Goal: Task Accomplishment & Management: Manage account settings

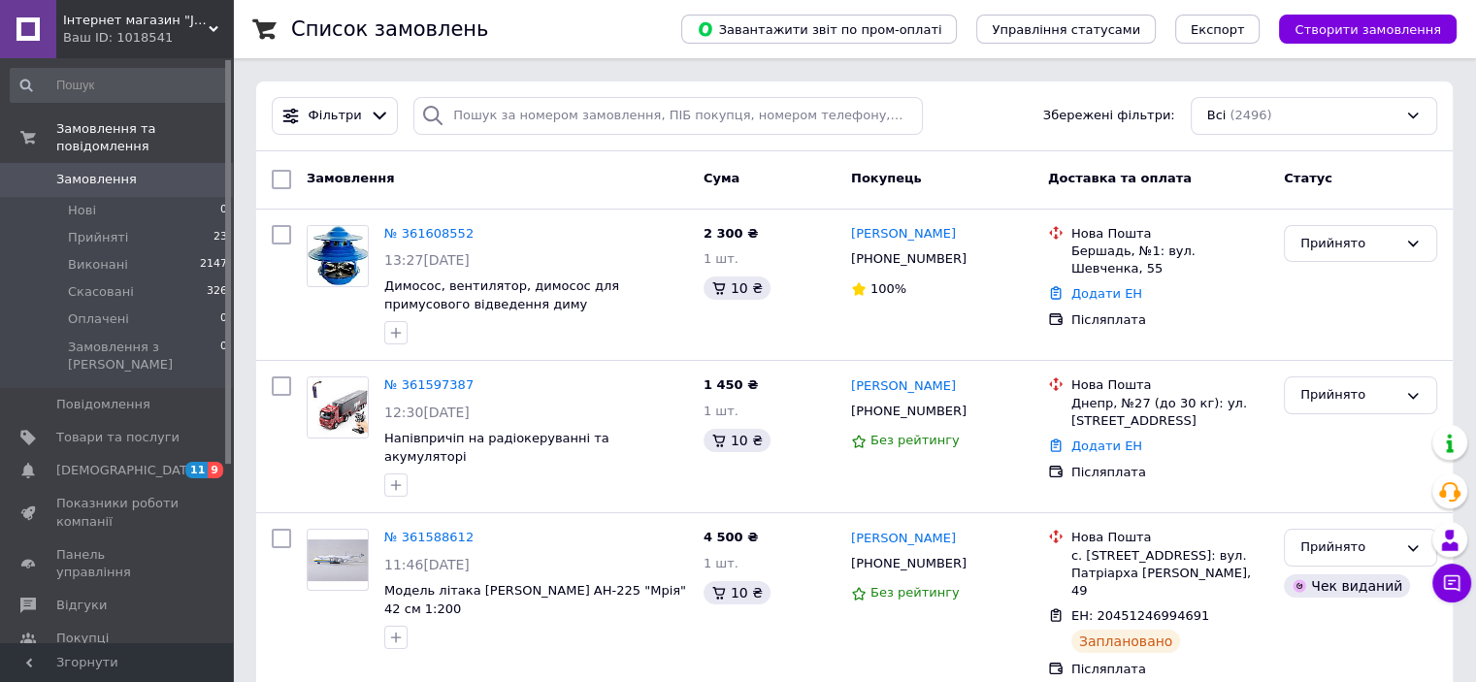
drag, startPoint x: 1385, startPoint y: 105, endPoint x: 1373, endPoint y: 114, distance: 15.9
click at [1384, 106] on div "Всі (2496)" at bounding box center [1313, 116] width 246 height 38
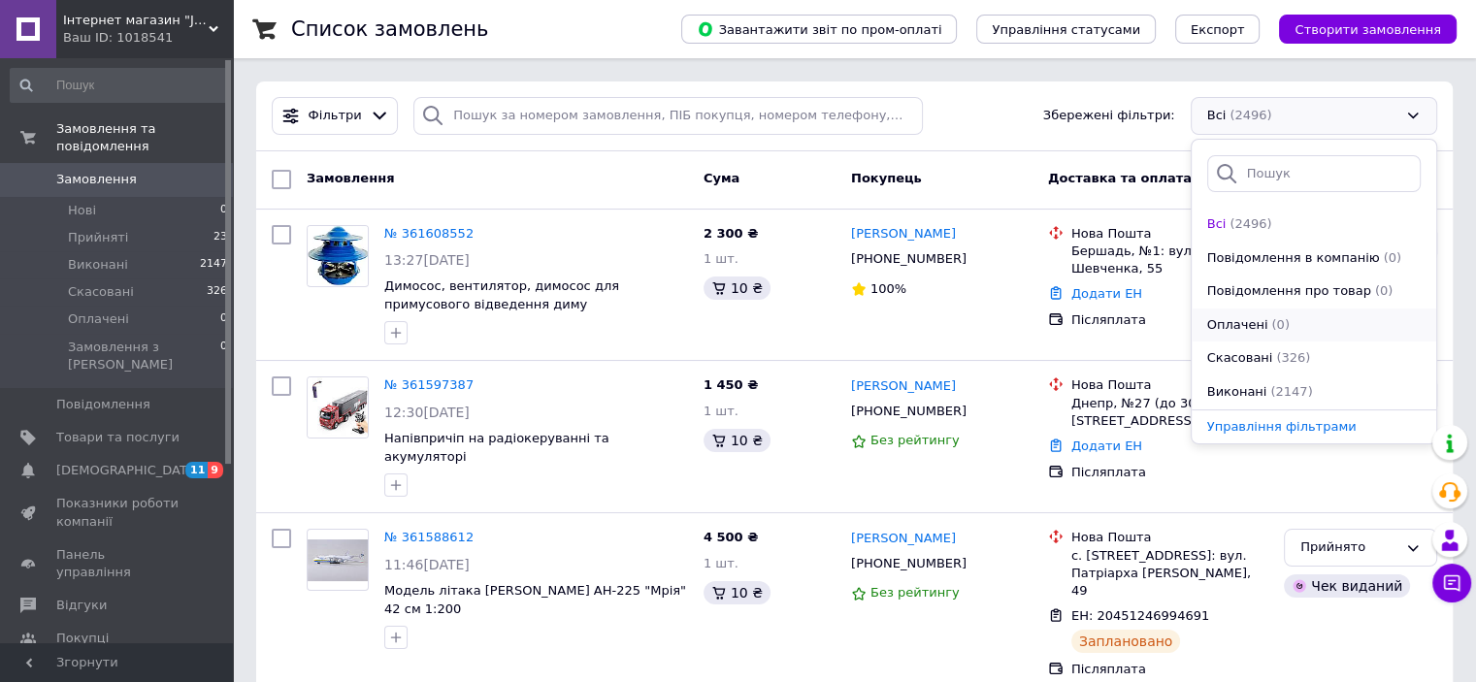
scroll to position [97, 0]
click at [1273, 327] on span "(23)" at bounding box center [1284, 328] width 26 height 15
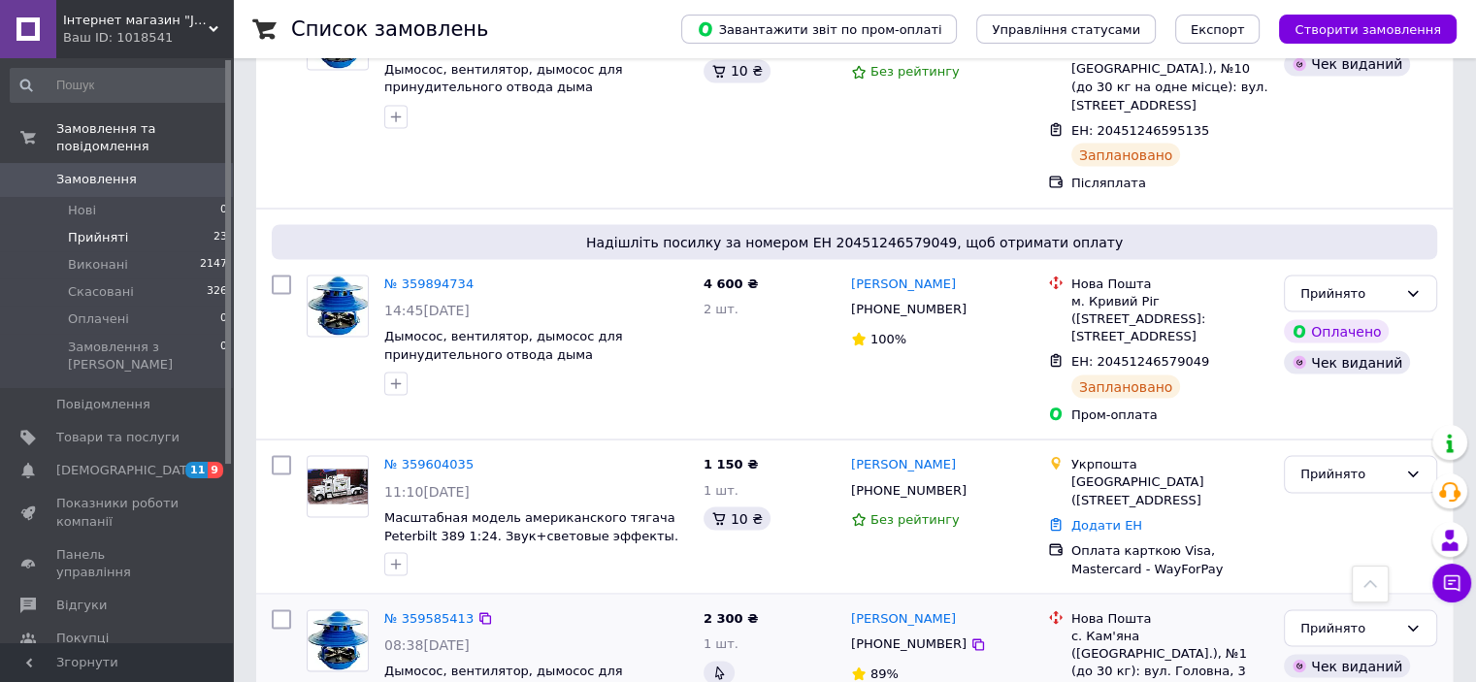
scroll to position [3396, 0]
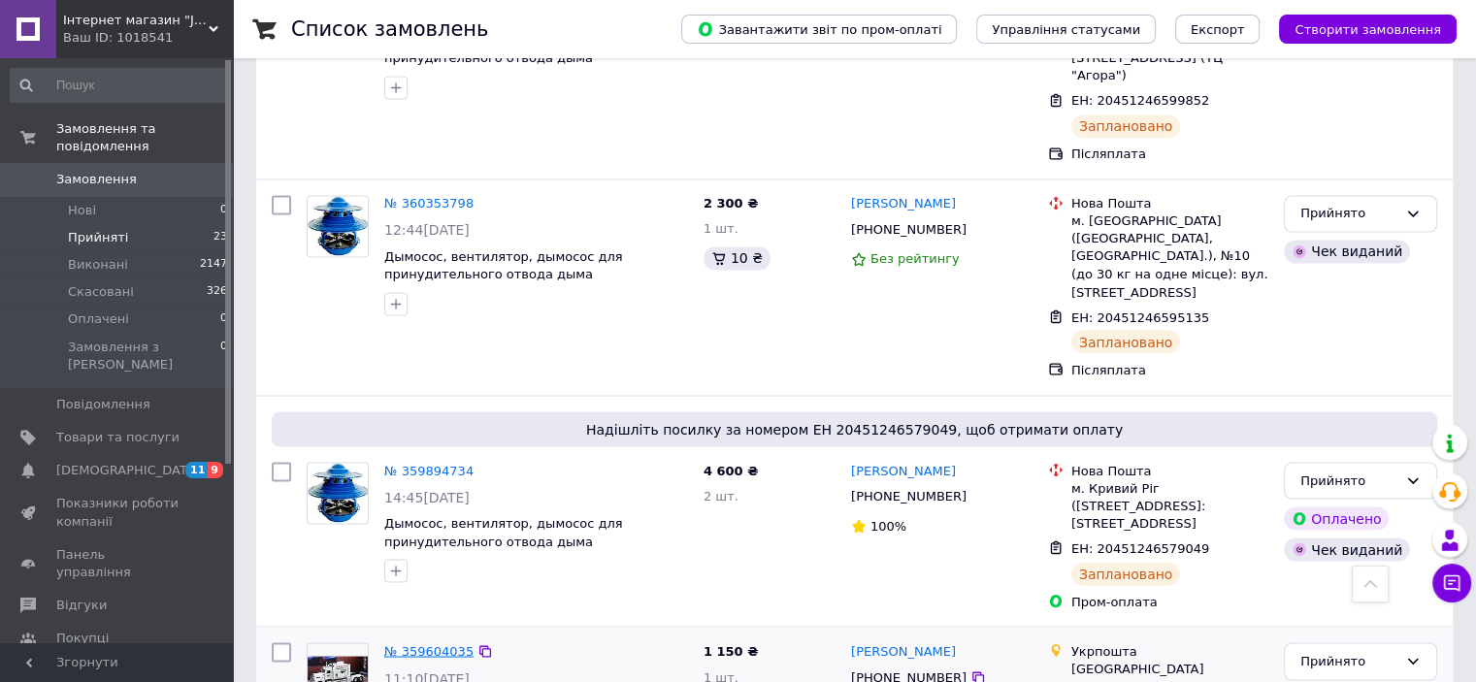
click at [431, 643] on link "№ 359604035" at bounding box center [428, 650] width 89 height 15
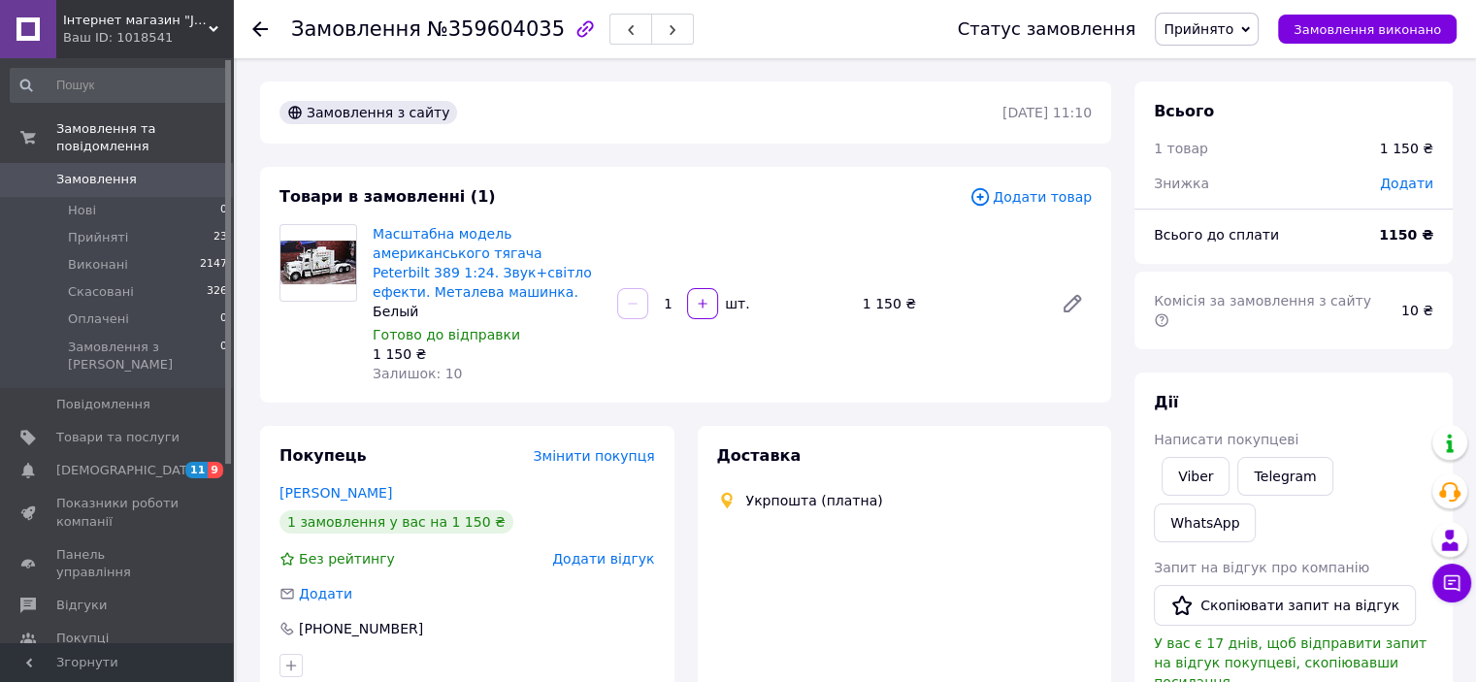
type input "[URL][DOMAIN_NAME]"
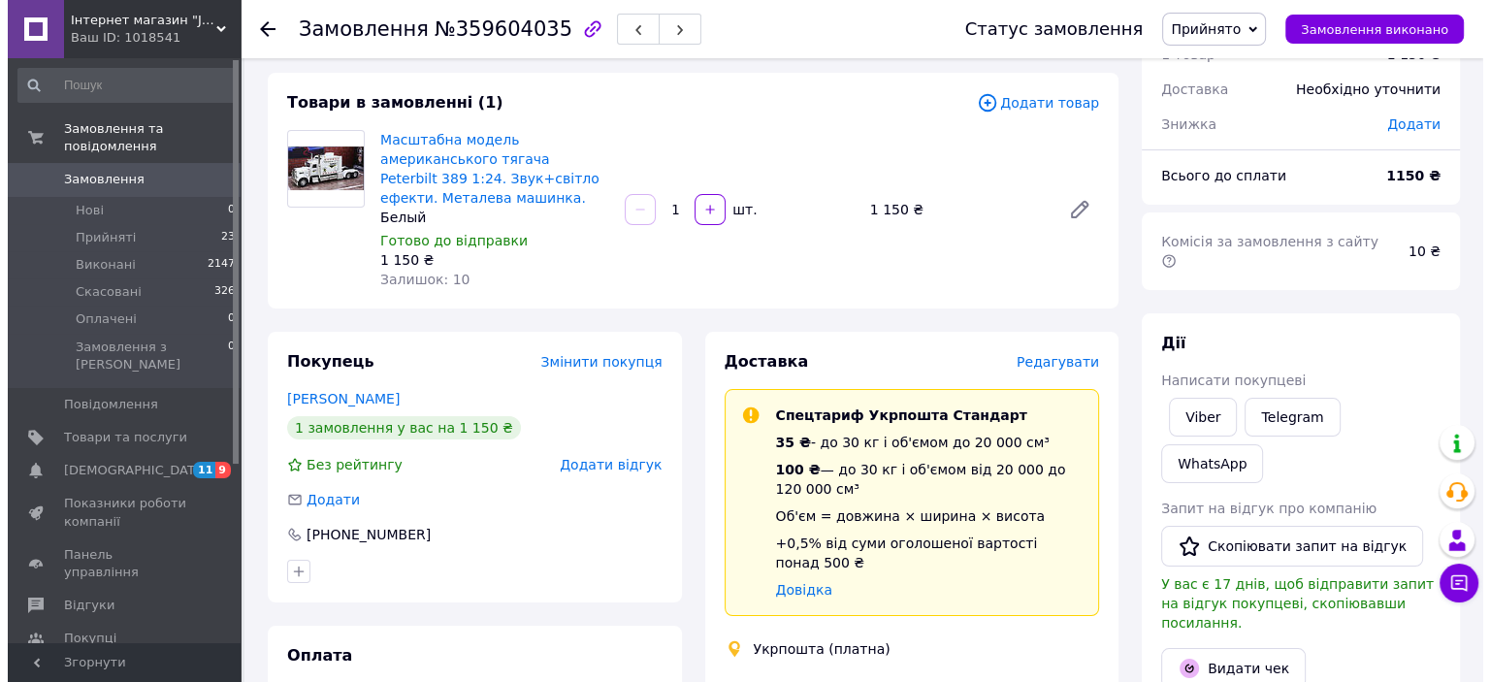
scroll to position [194, 0]
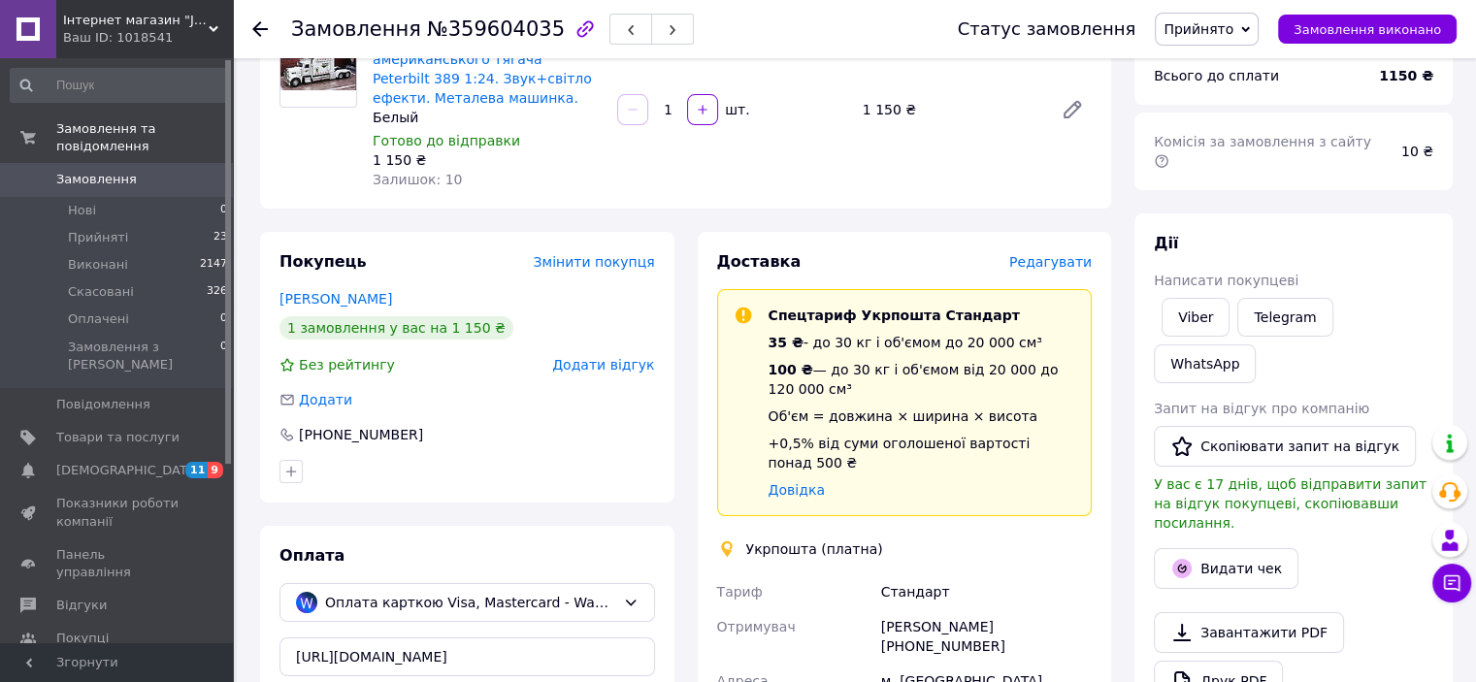
click at [1048, 254] on span "Редагувати" at bounding box center [1050, 262] width 82 height 16
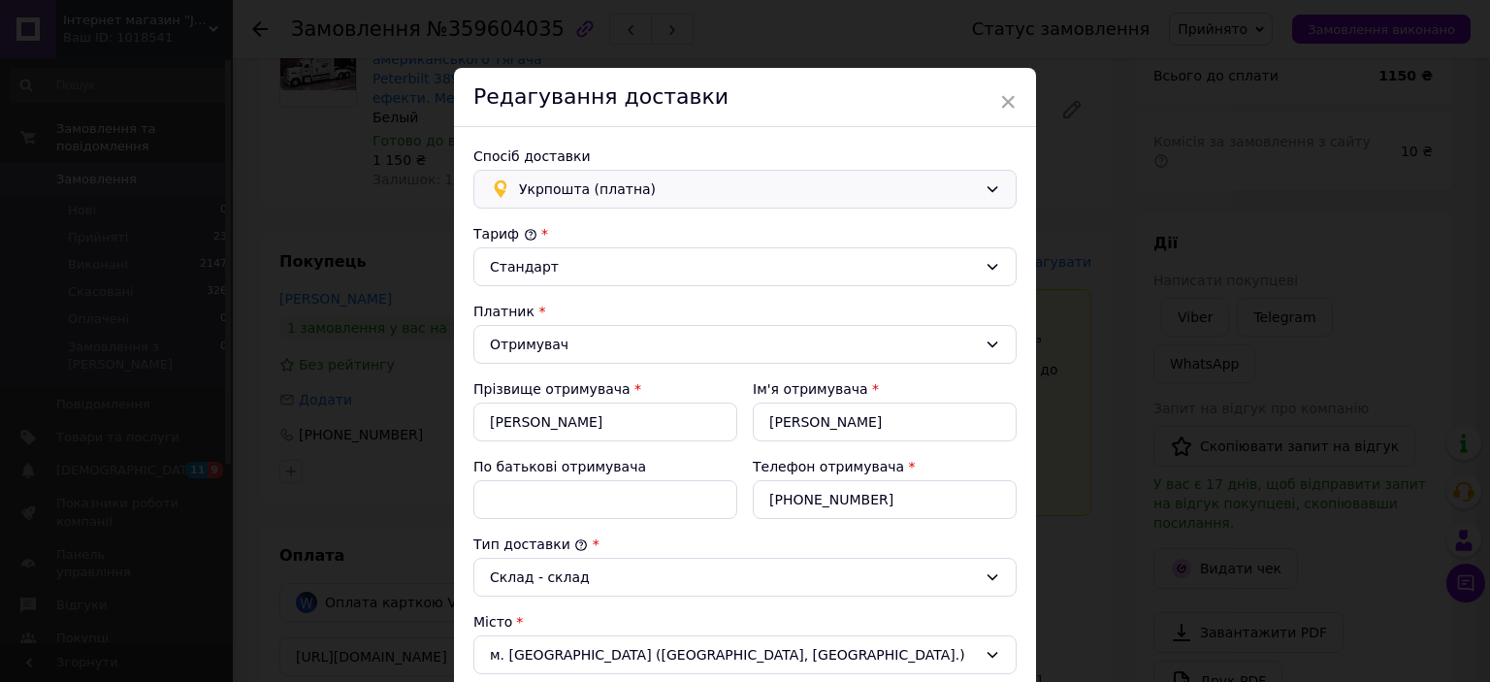
click at [988, 197] on div "Укрпошта (платна)" at bounding box center [744, 189] width 543 height 39
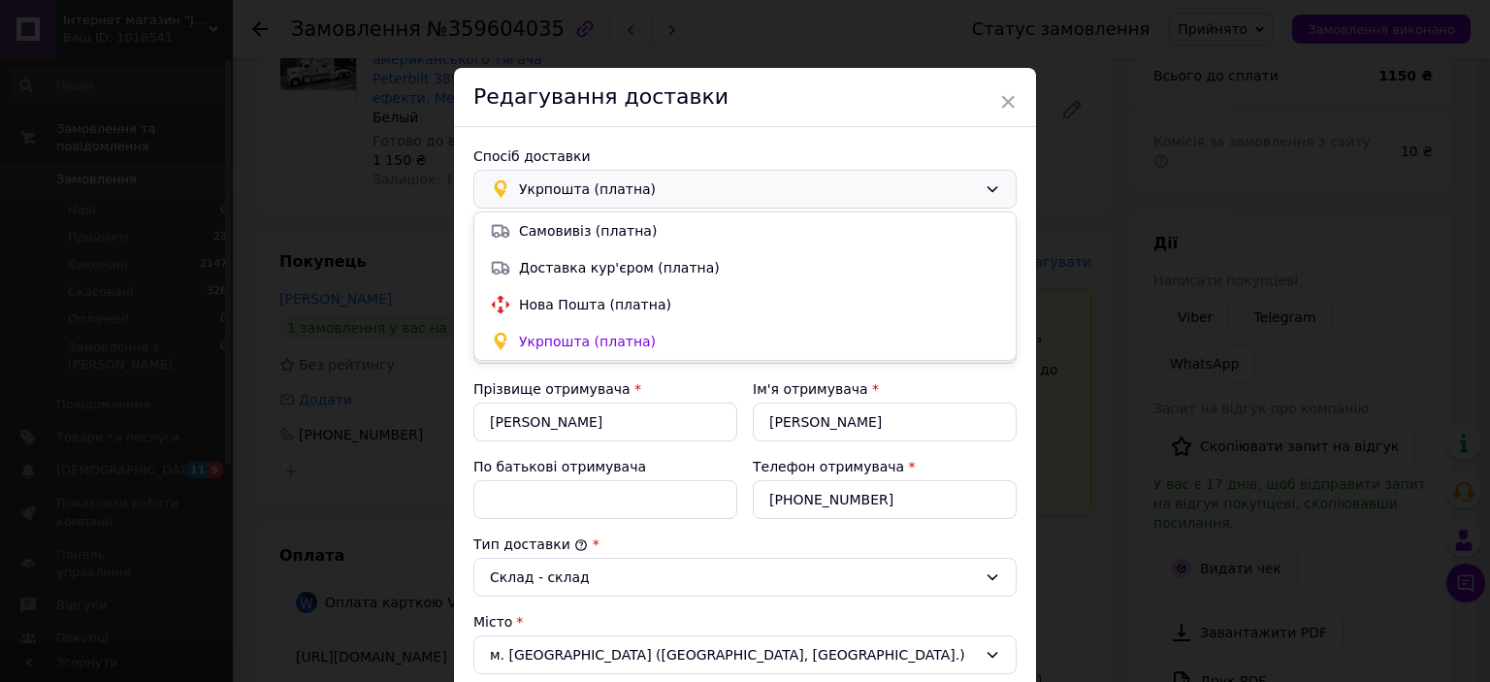
click at [617, 299] on span "Нова Пошта (платна)" at bounding box center [759, 304] width 481 height 19
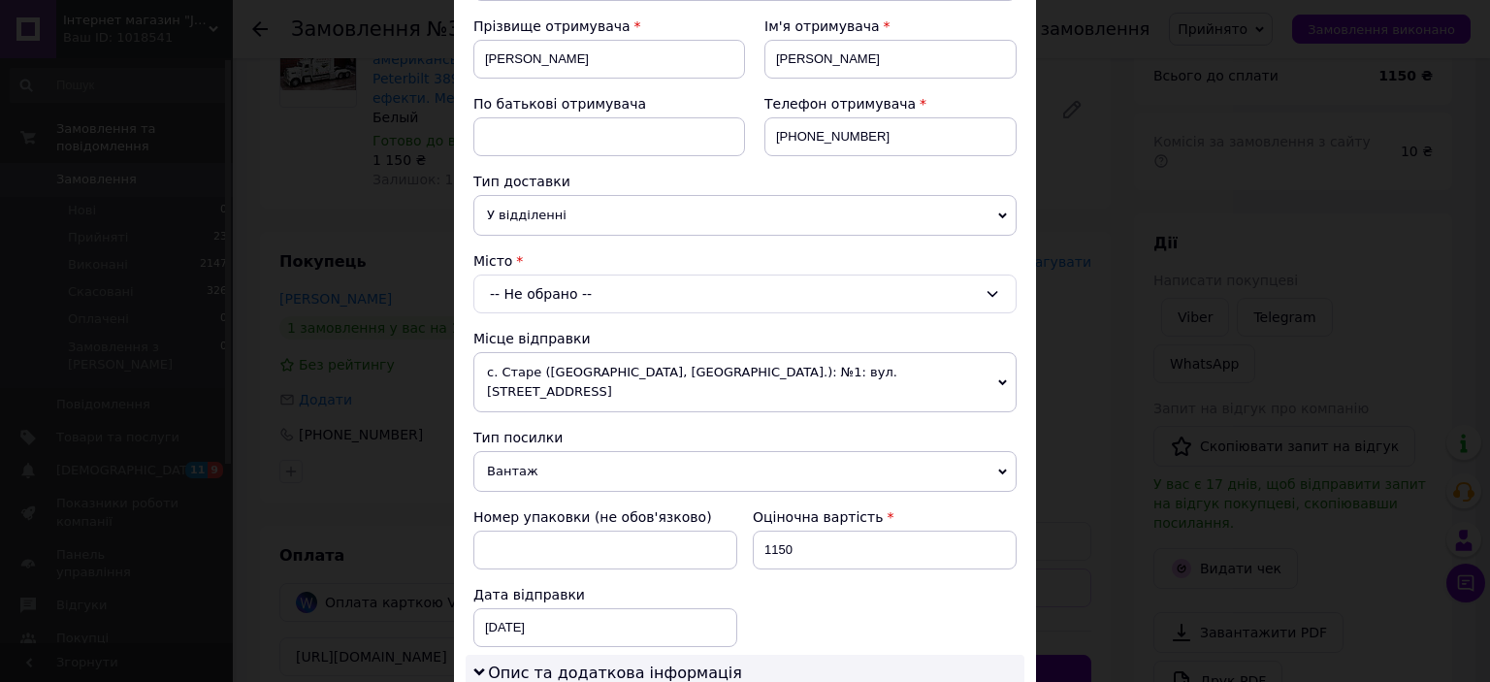
scroll to position [291, 0]
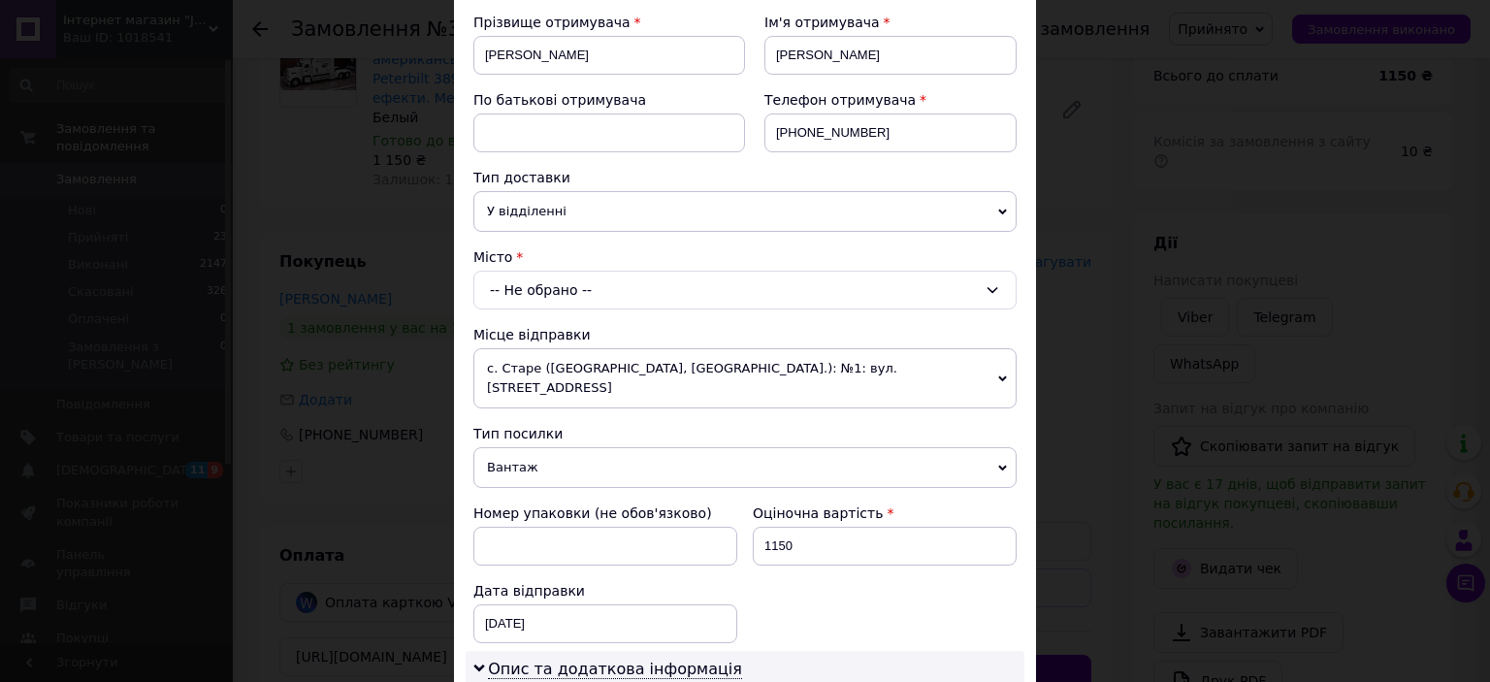
click at [738, 295] on div "-- Не обрано --" at bounding box center [744, 290] width 543 height 39
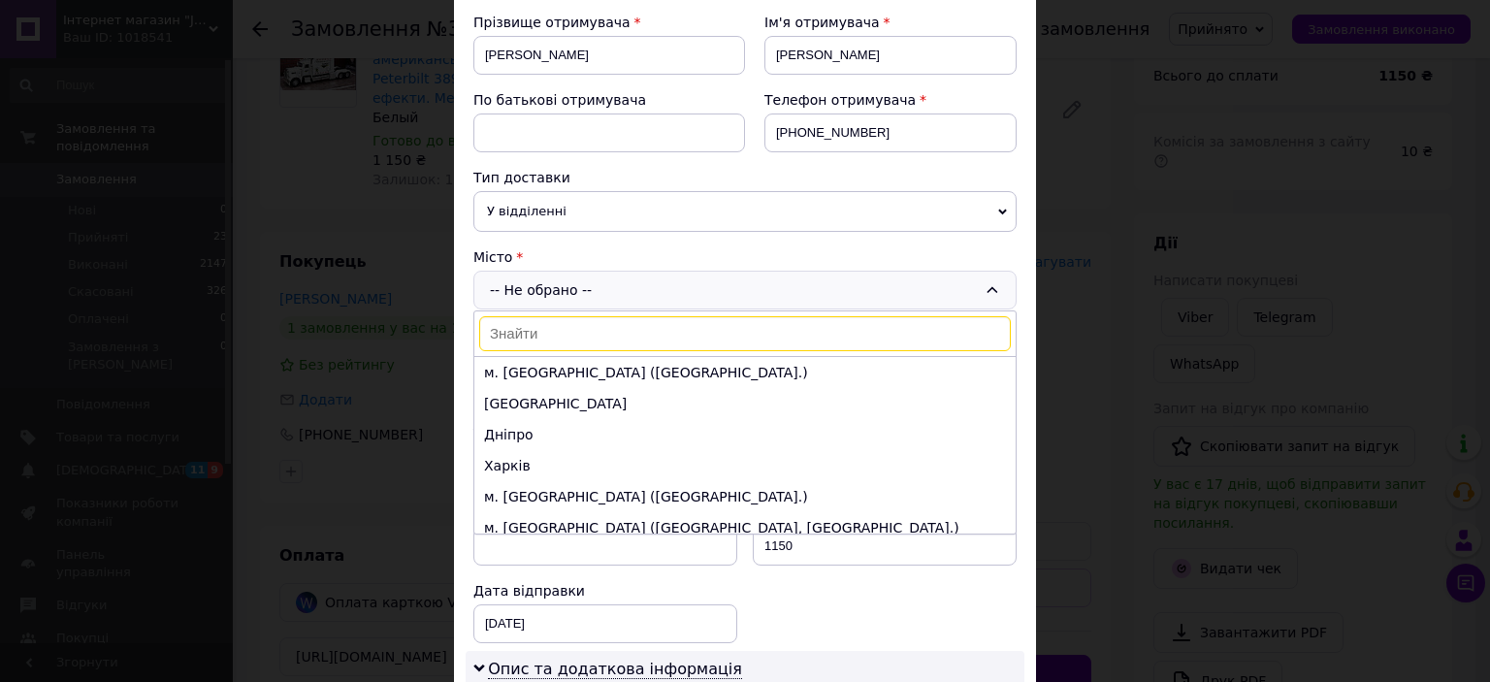
click at [645, 335] on input at bounding box center [745, 333] width 532 height 35
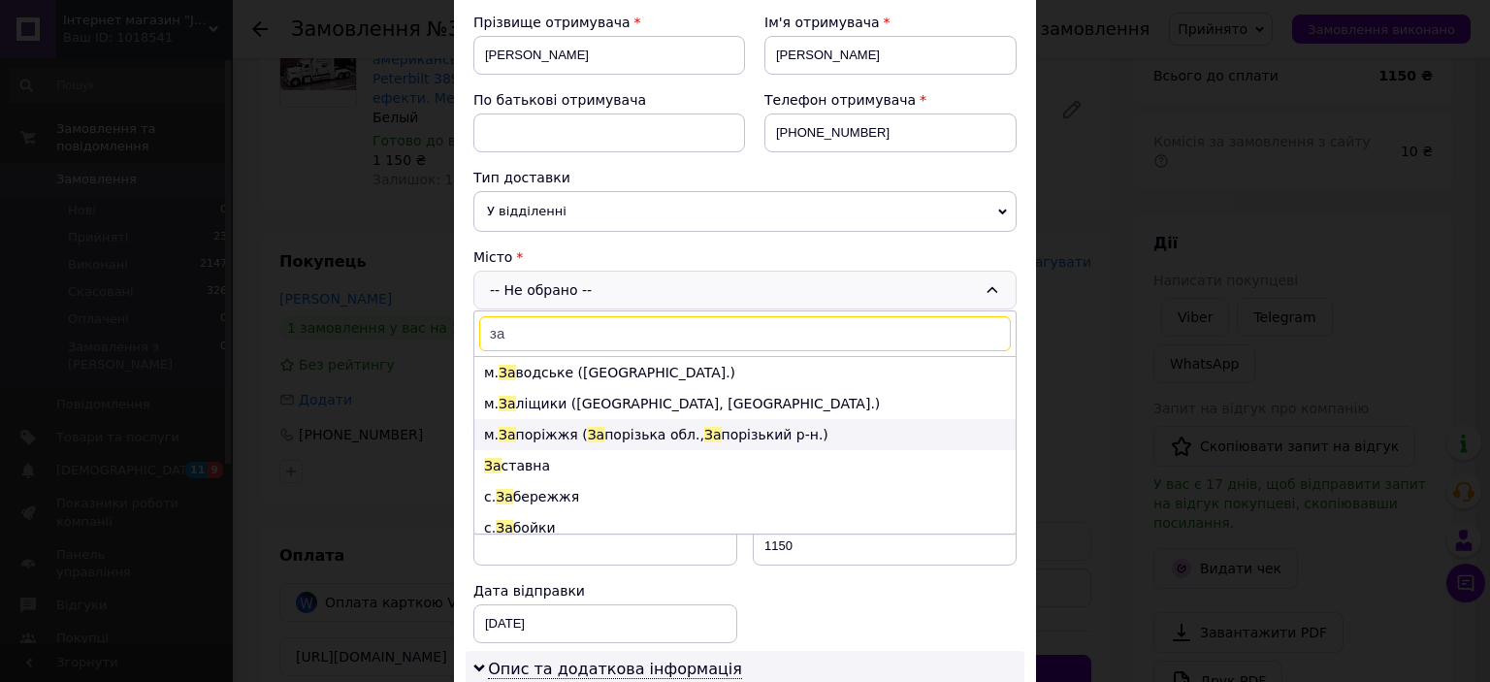
type input "за"
click at [664, 426] on li "м. За поріжжя ( За порізька обл., За порізький р-н.)" at bounding box center [744, 434] width 541 height 31
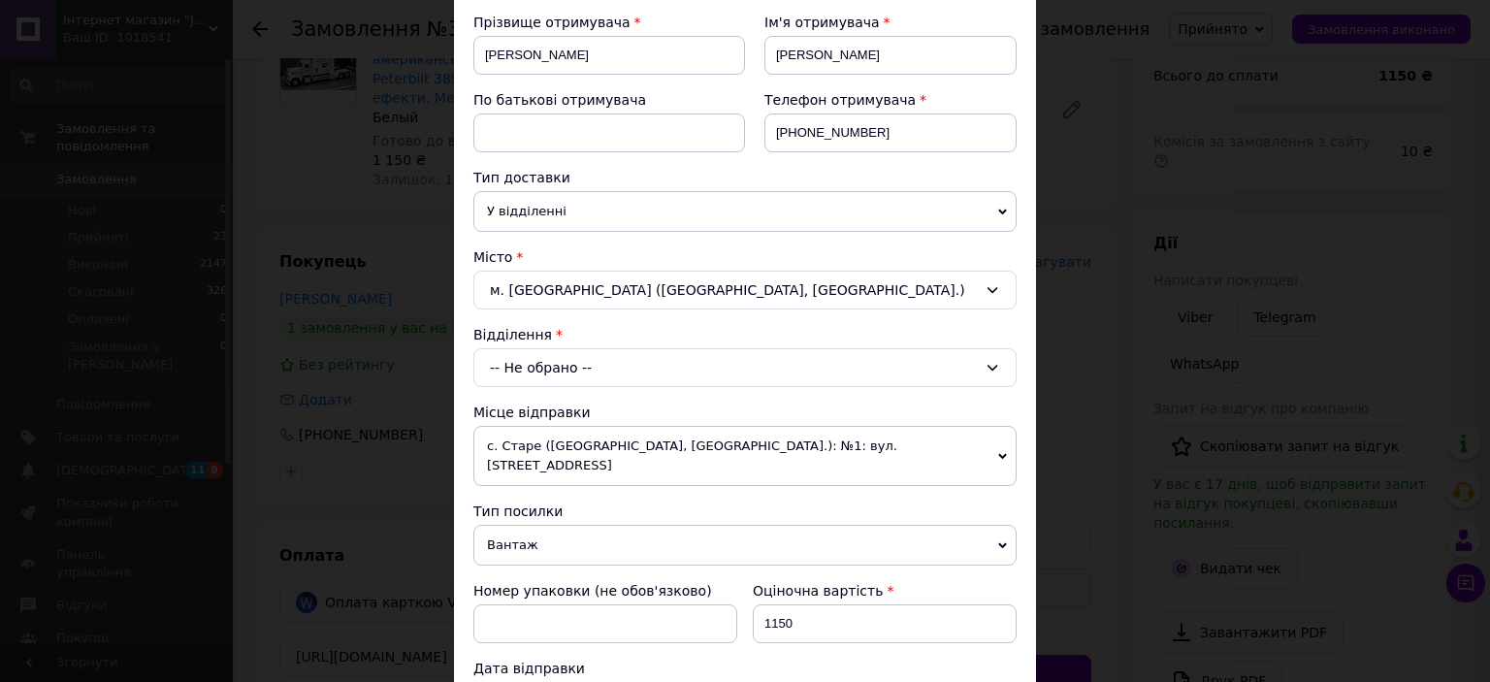
click at [757, 366] on div "-- Не обрано --" at bounding box center [744, 367] width 543 height 39
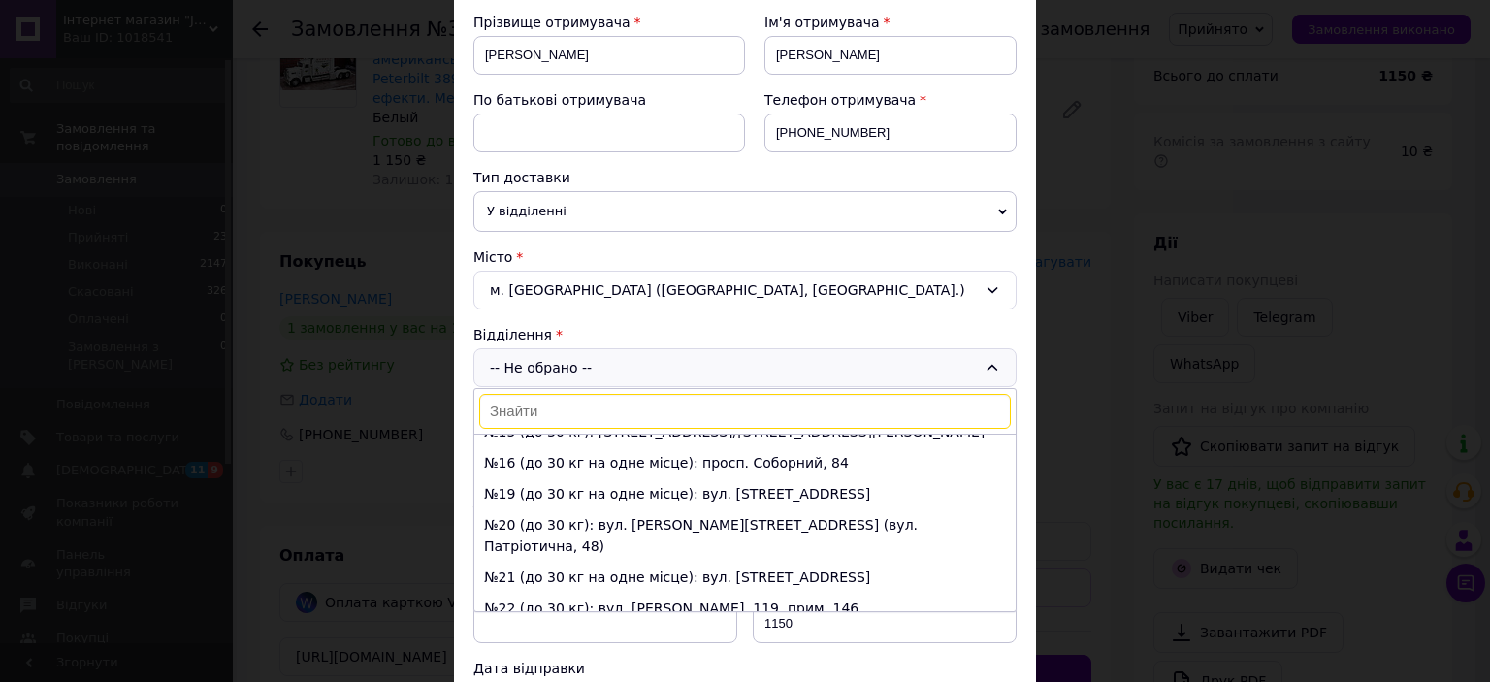
scroll to position [423, 0]
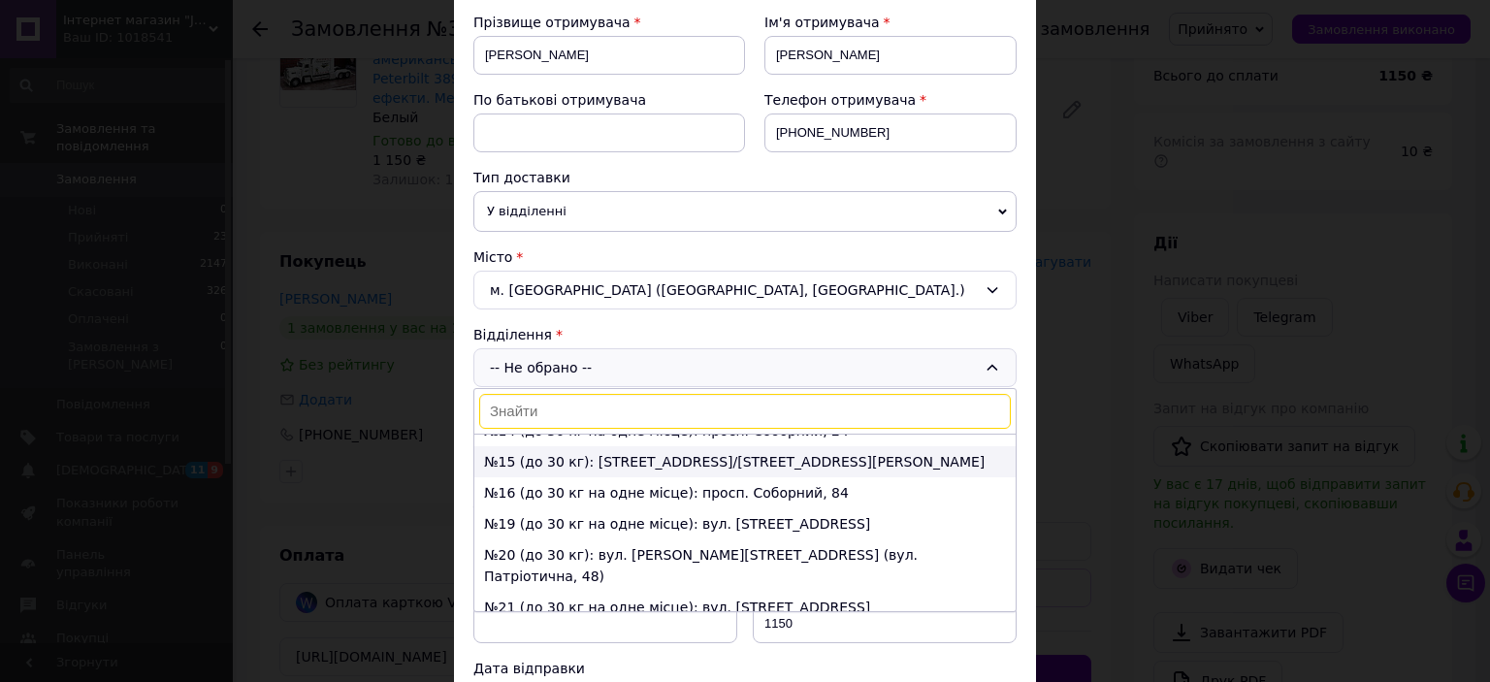
click at [702, 459] on li "№15 (до 30 кг): [STREET_ADDRESS]/[STREET_ADDRESS][PERSON_NAME]" at bounding box center [744, 461] width 541 height 31
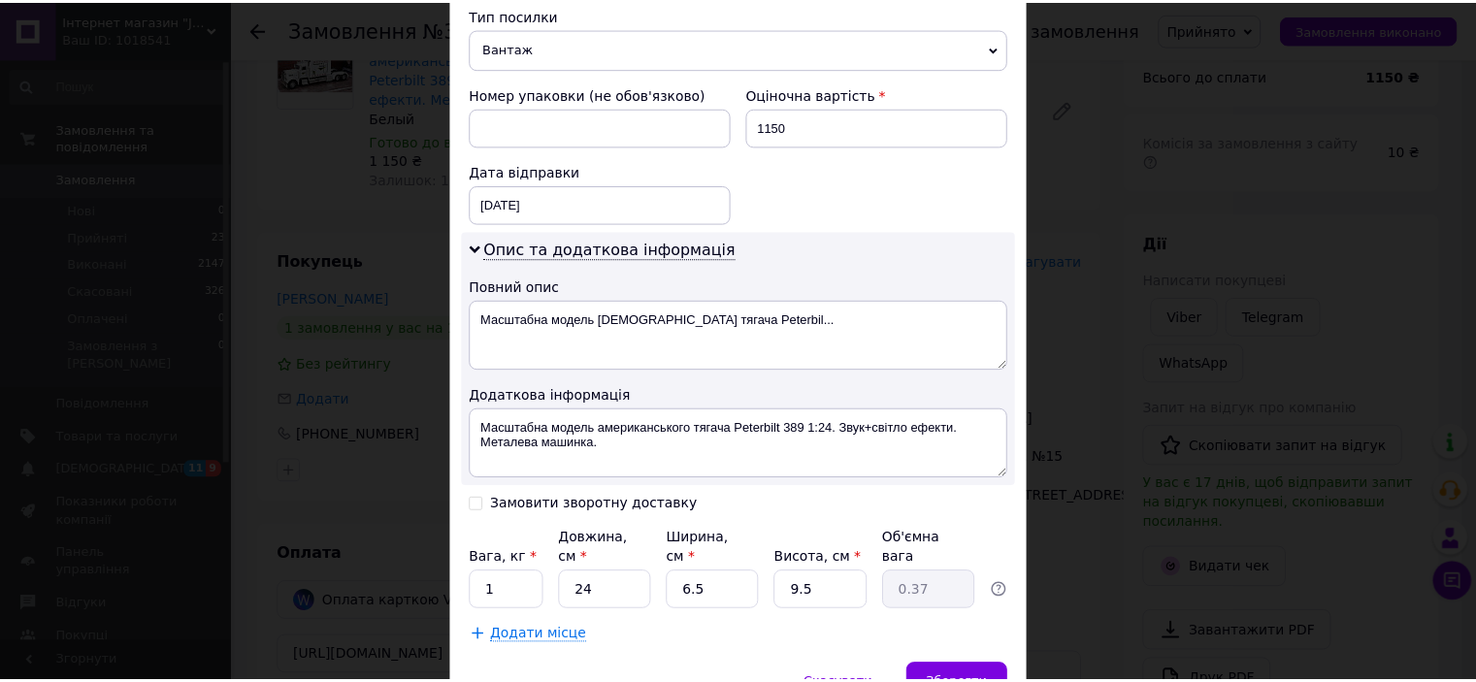
scroll to position [852, 0]
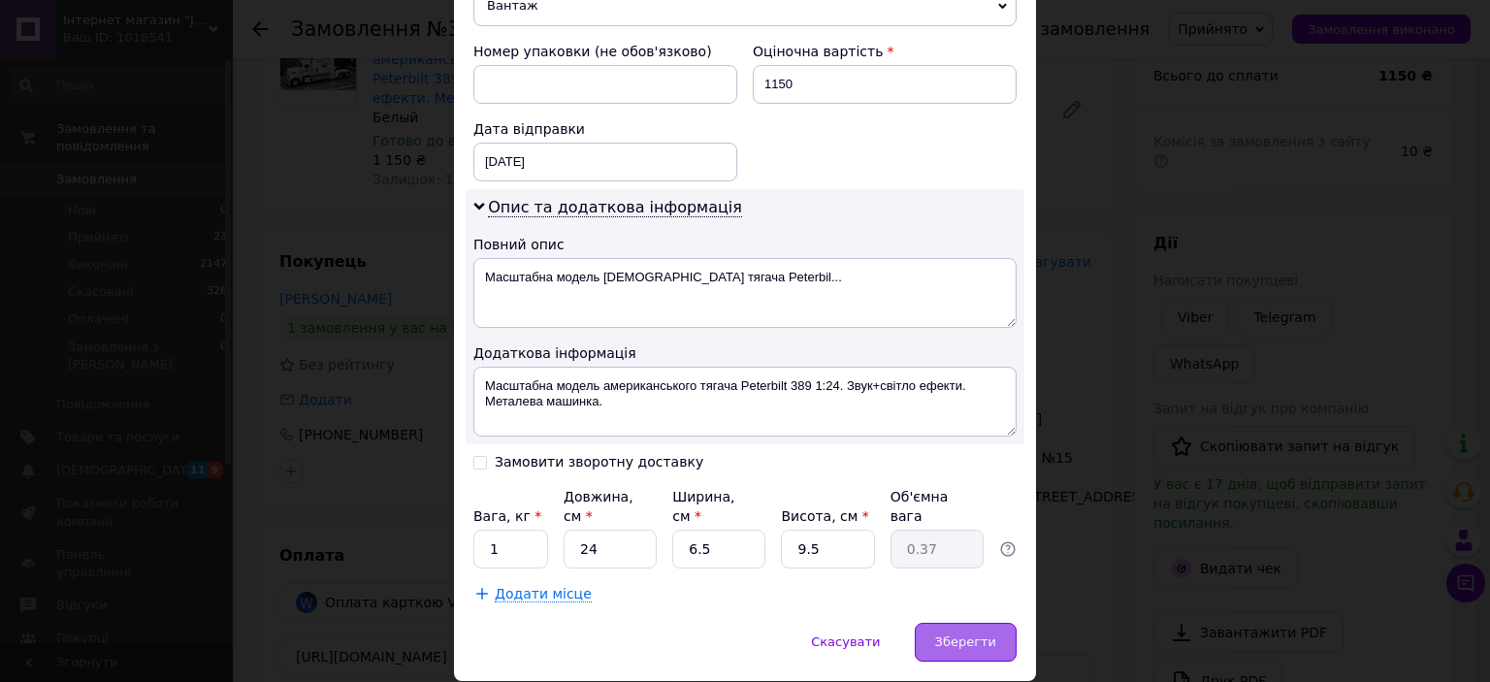
click at [971, 635] on span "Зберегти" at bounding box center [965, 642] width 61 height 15
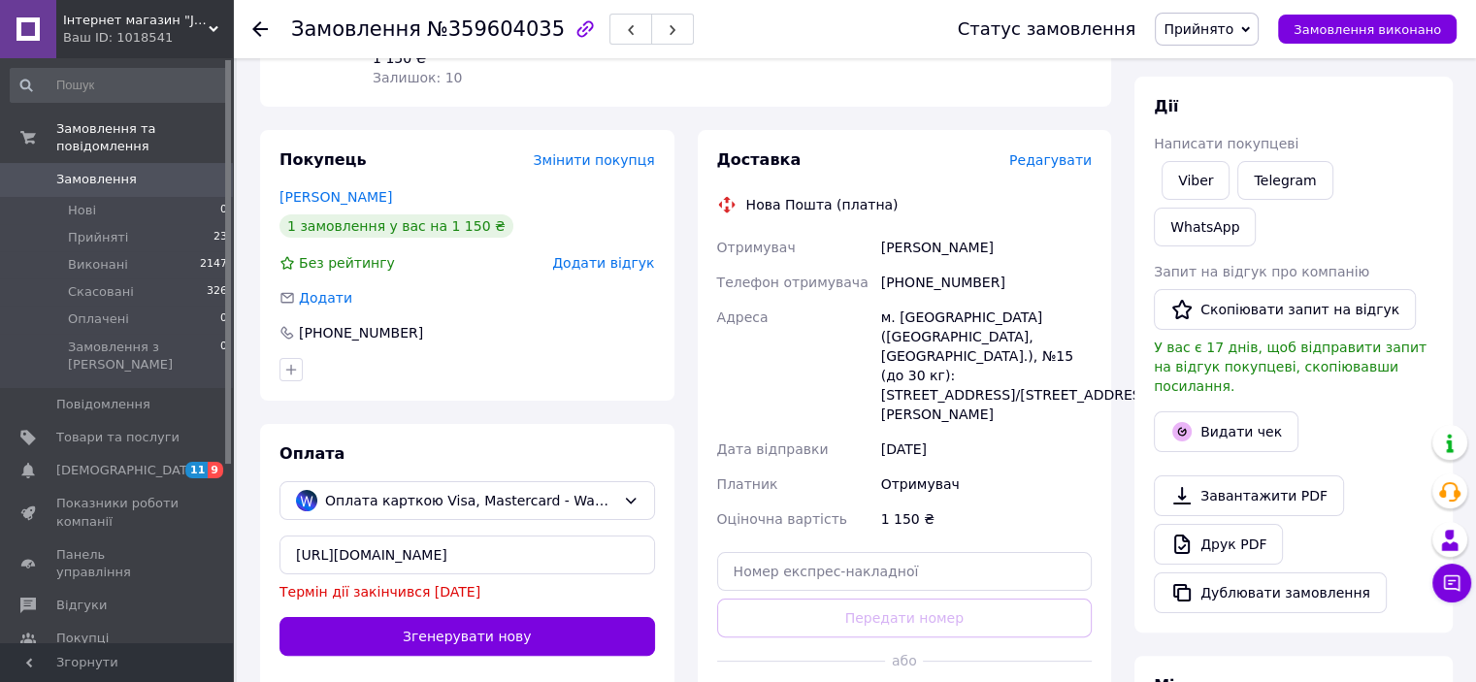
scroll to position [388, 0]
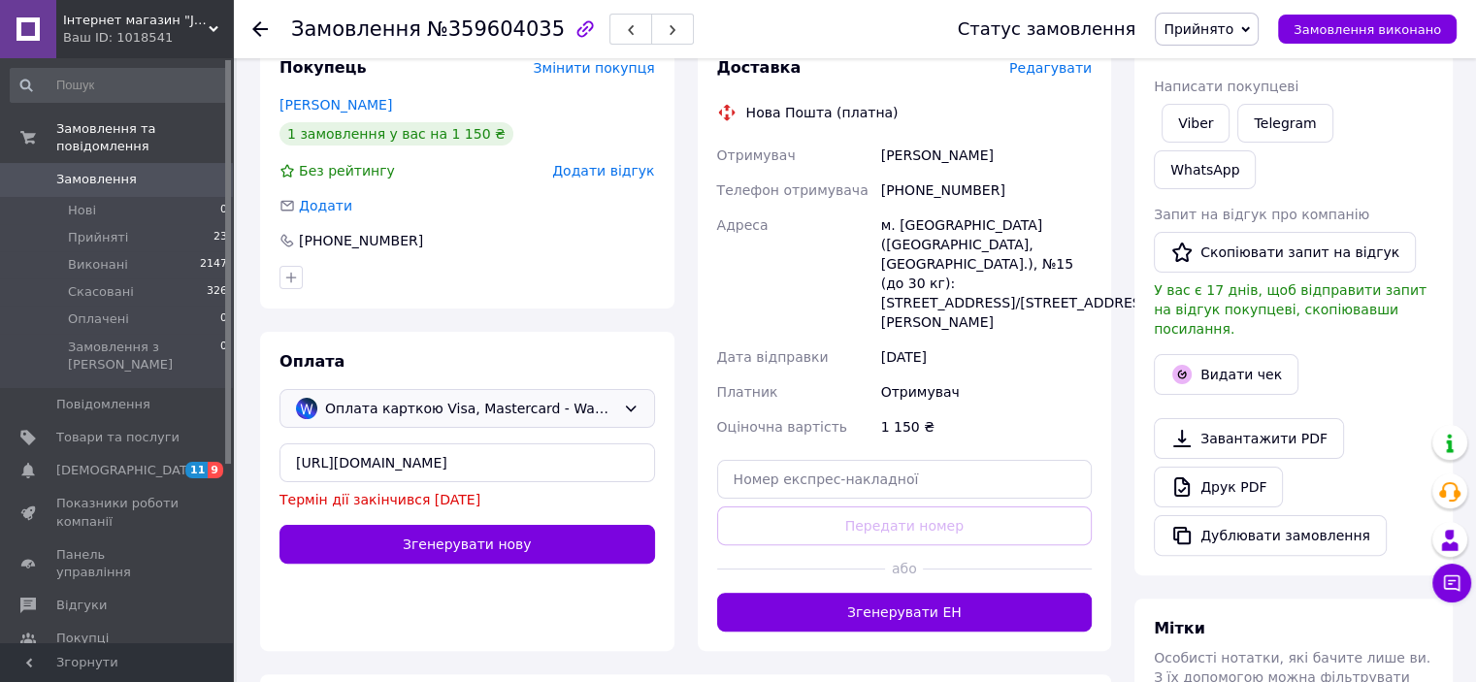
click at [630, 401] on icon at bounding box center [631, 409] width 16 height 16
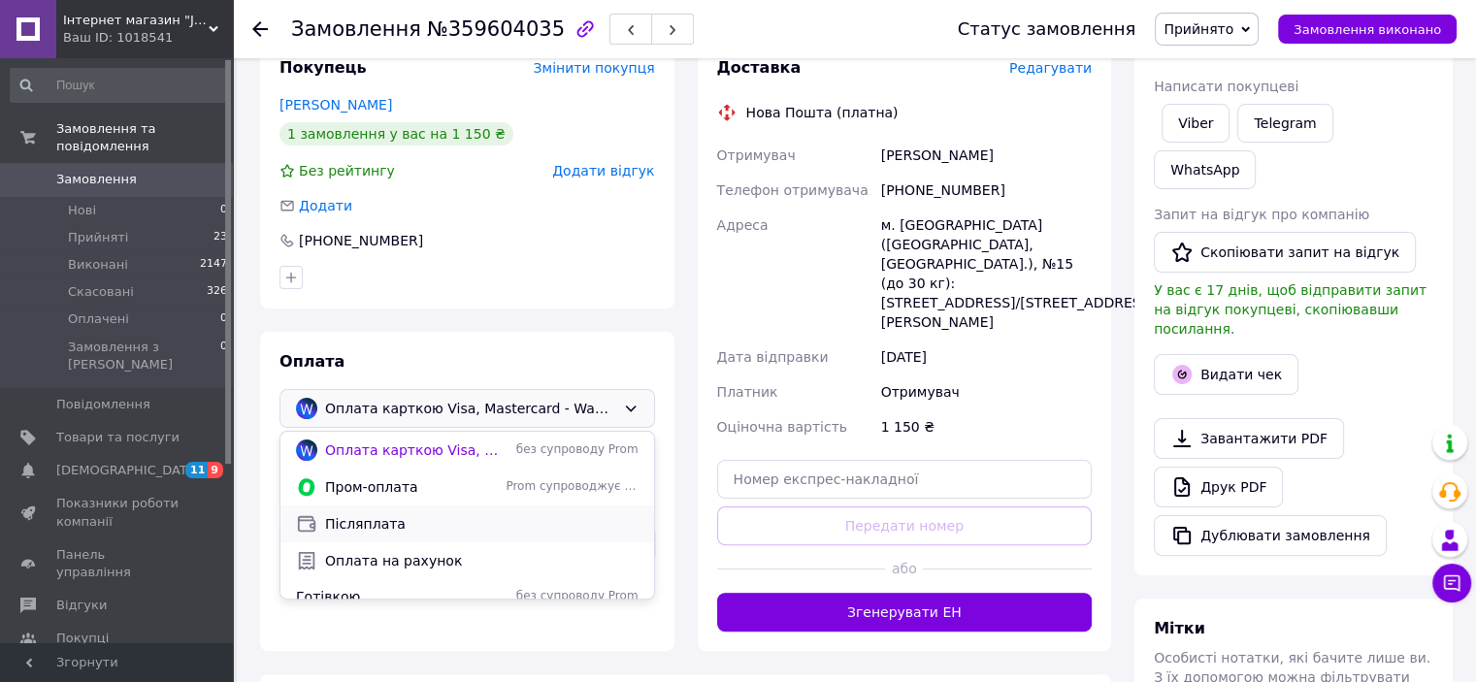
click at [388, 514] on span "Післяплата" at bounding box center [481, 523] width 313 height 19
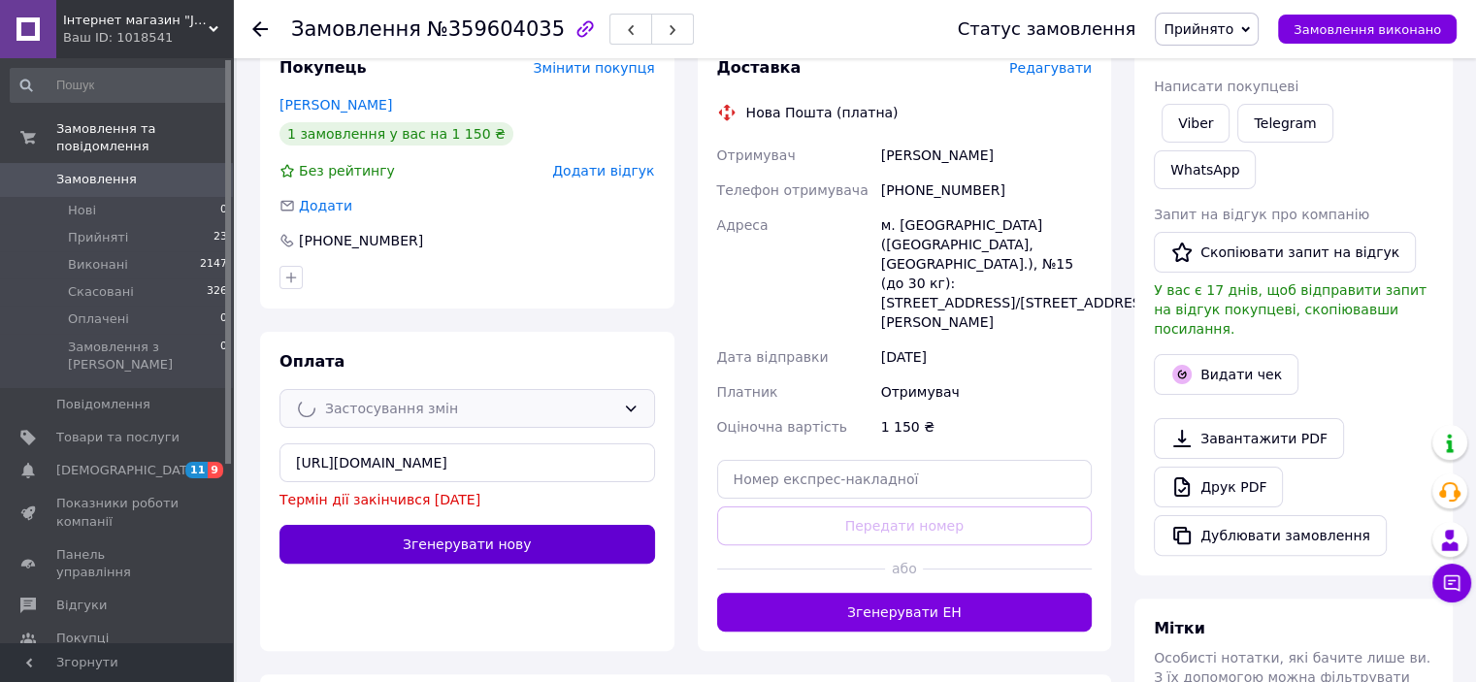
type input "1150"
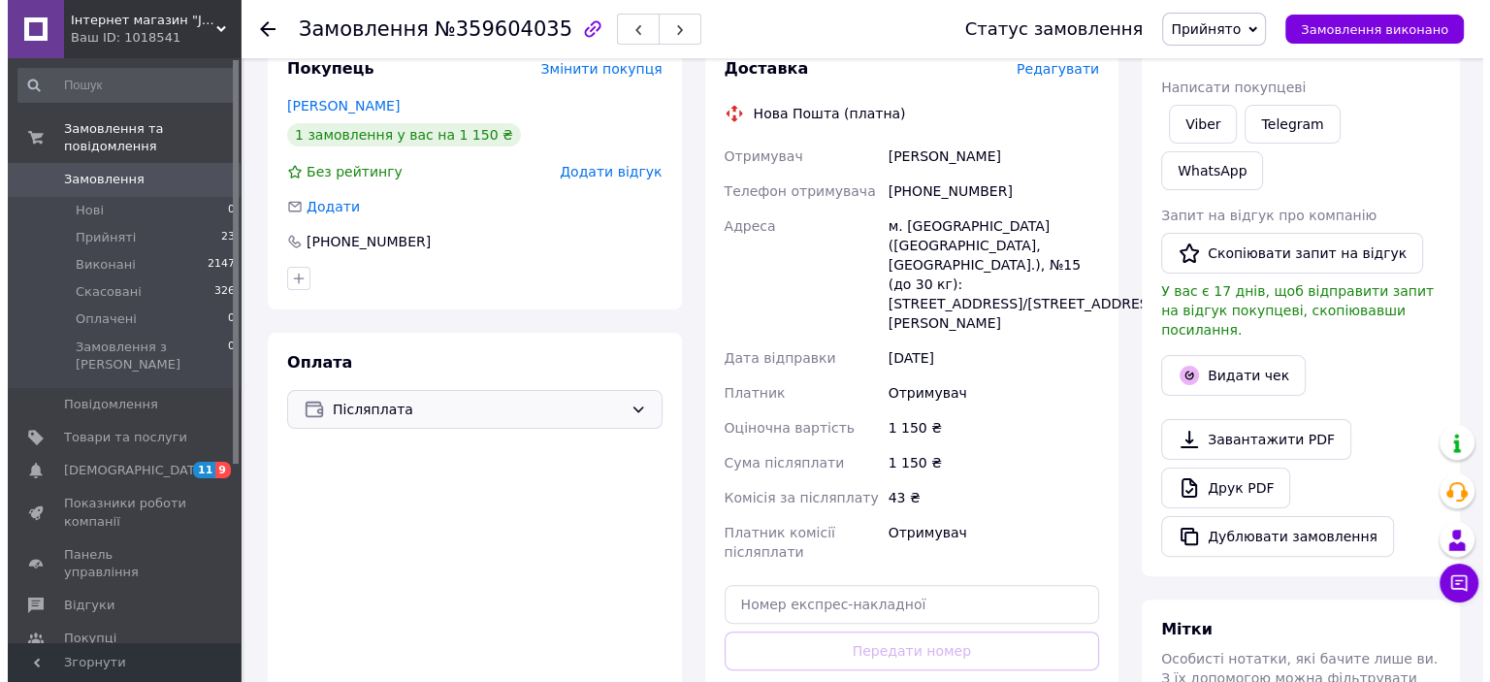
scroll to position [194, 0]
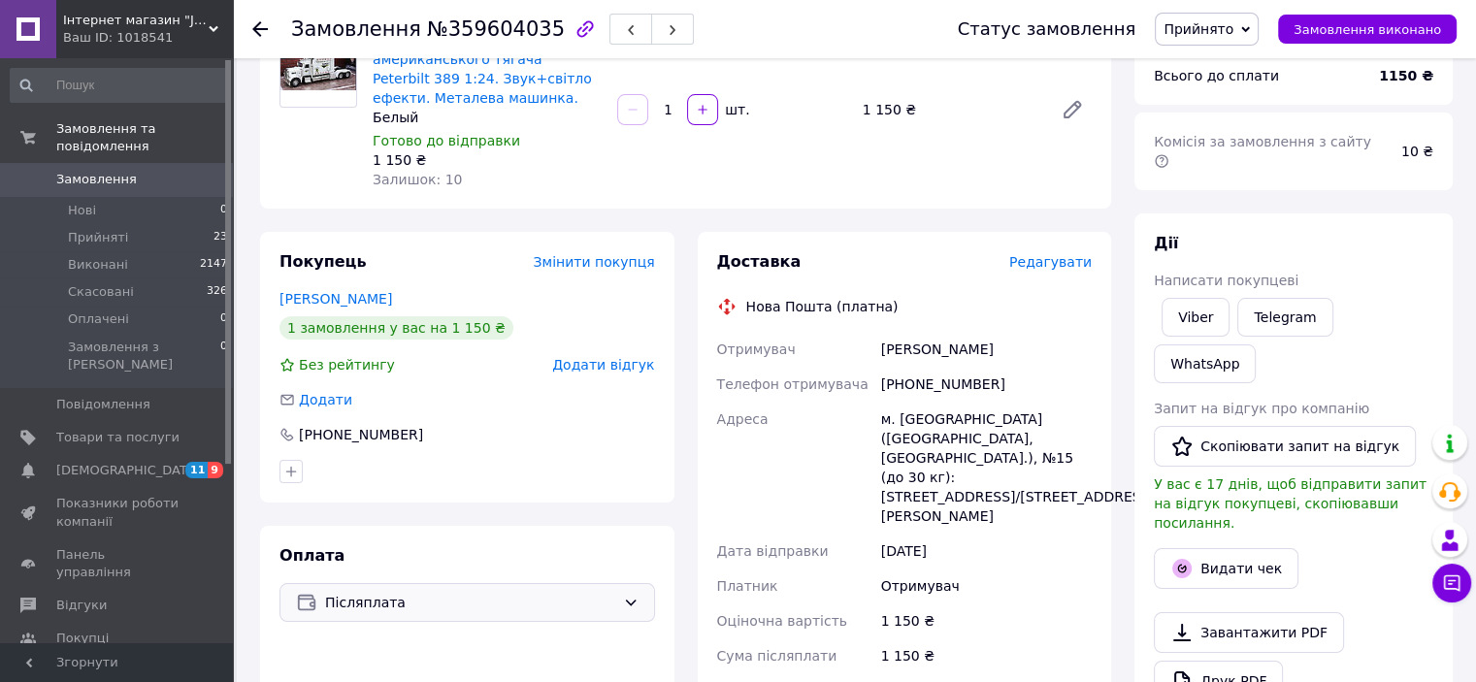
click at [1048, 254] on span "Редагувати" at bounding box center [1050, 262] width 82 height 16
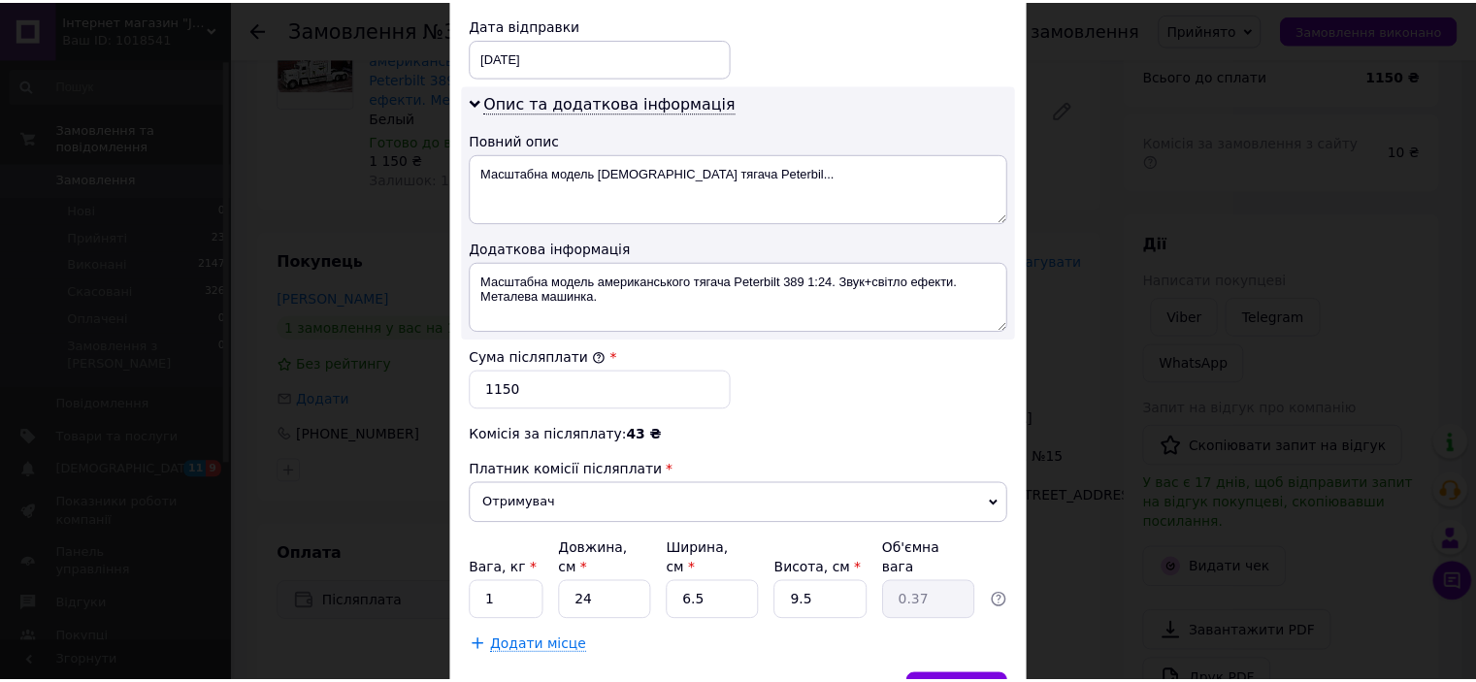
scroll to position [1009, 0]
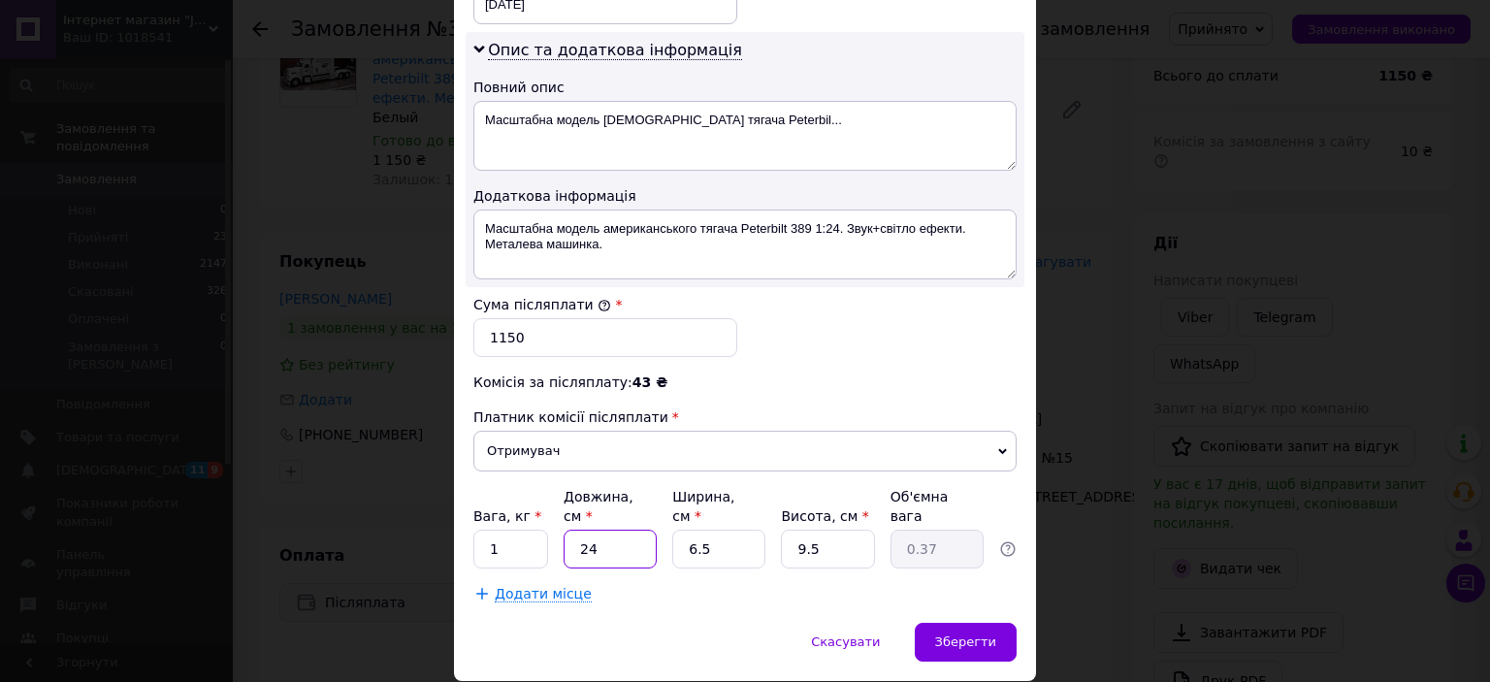
click at [603, 530] on input "24" at bounding box center [610, 549] width 93 height 39
type input "2"
type input "0.1"
type input "3"
type input "0.1"
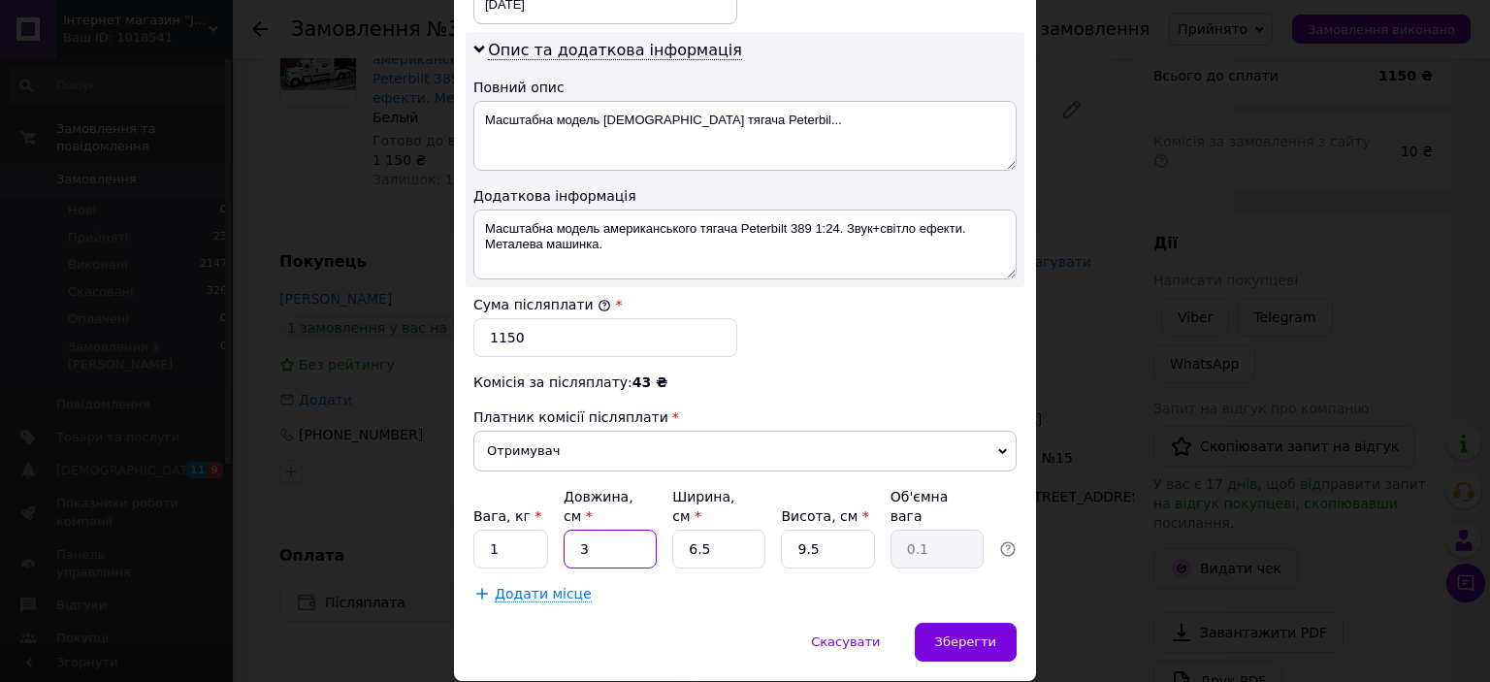
type input "32"
type input "0.49"
type input "32"
type input "13"
type input "0.99"
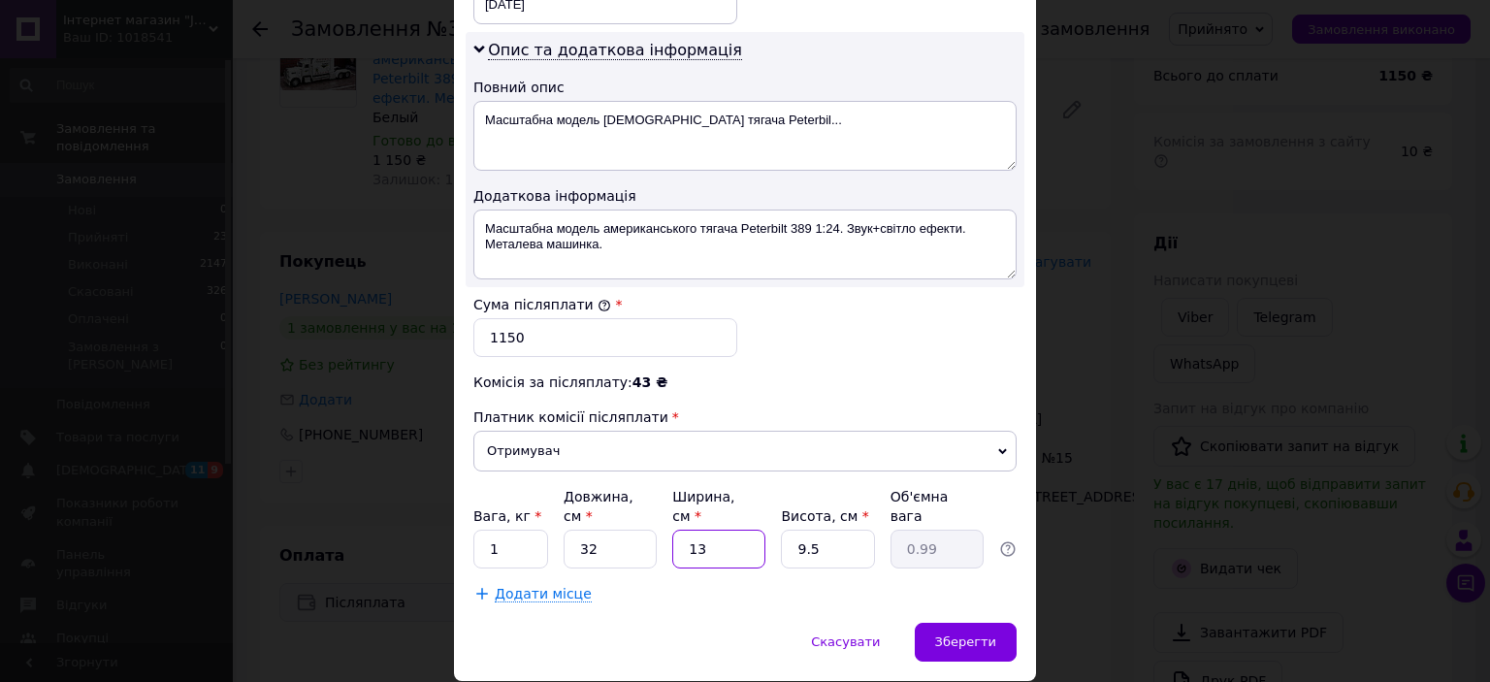
type input "13"
type input "1.35"
type input "13"
click at [969, 635] on span "Зберегти" at bounding box center [965, 642] width 61 height 15
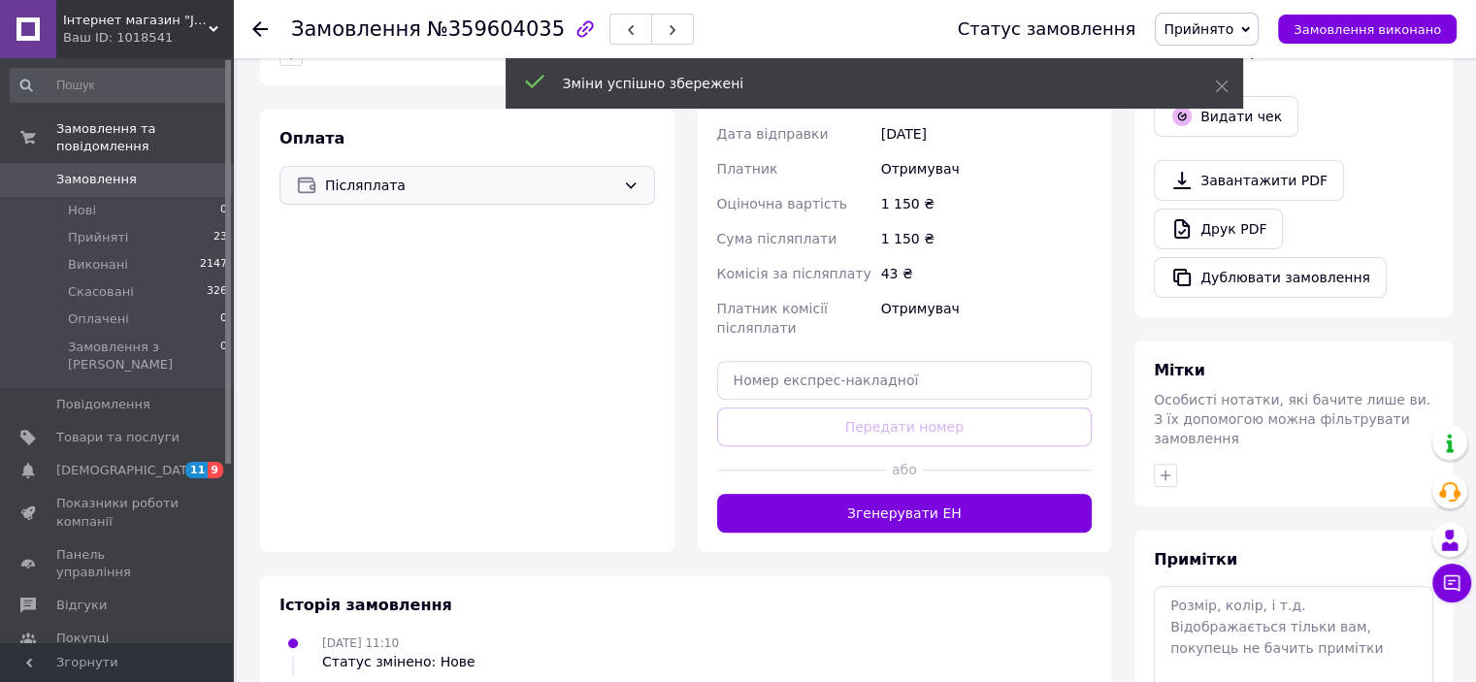
scroll to position [679, 0]
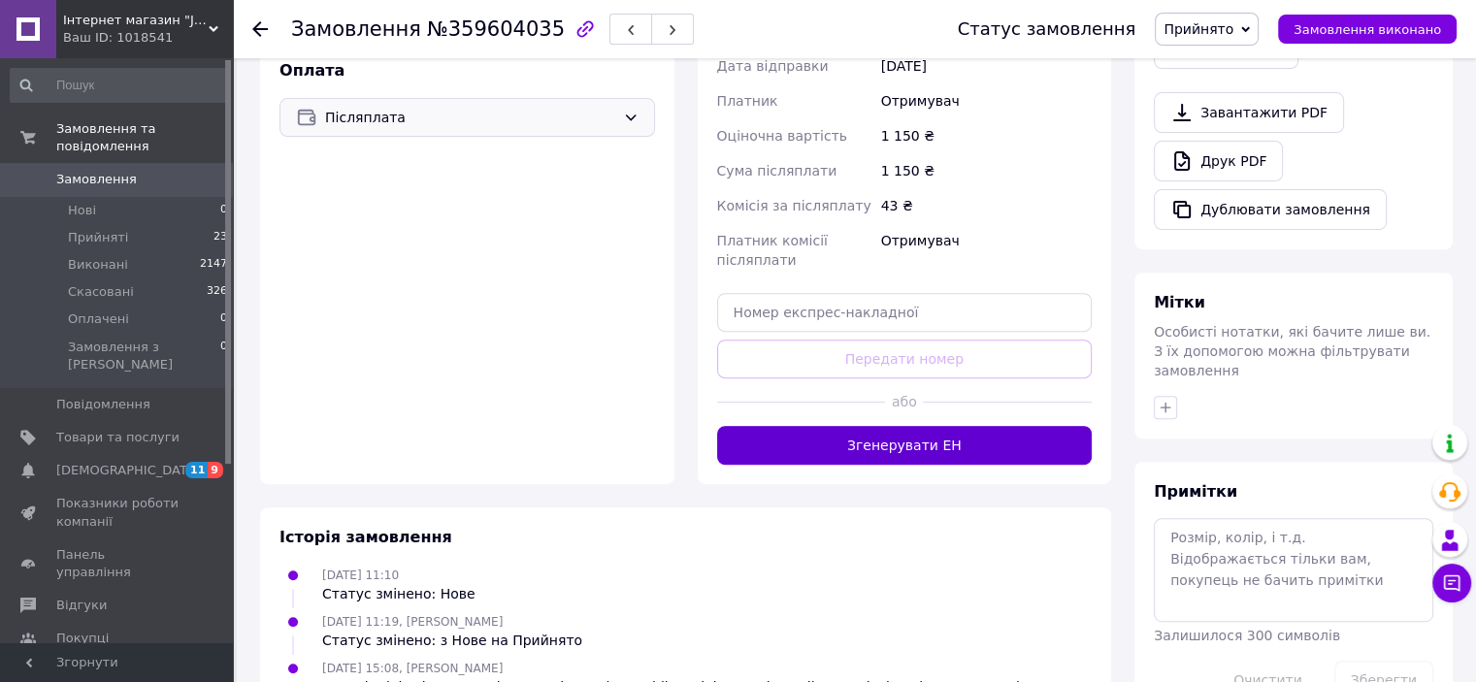
click at [933, 426] on button "Згенерувати ЕН" at bounding box center [904, 445] width 375 height 39
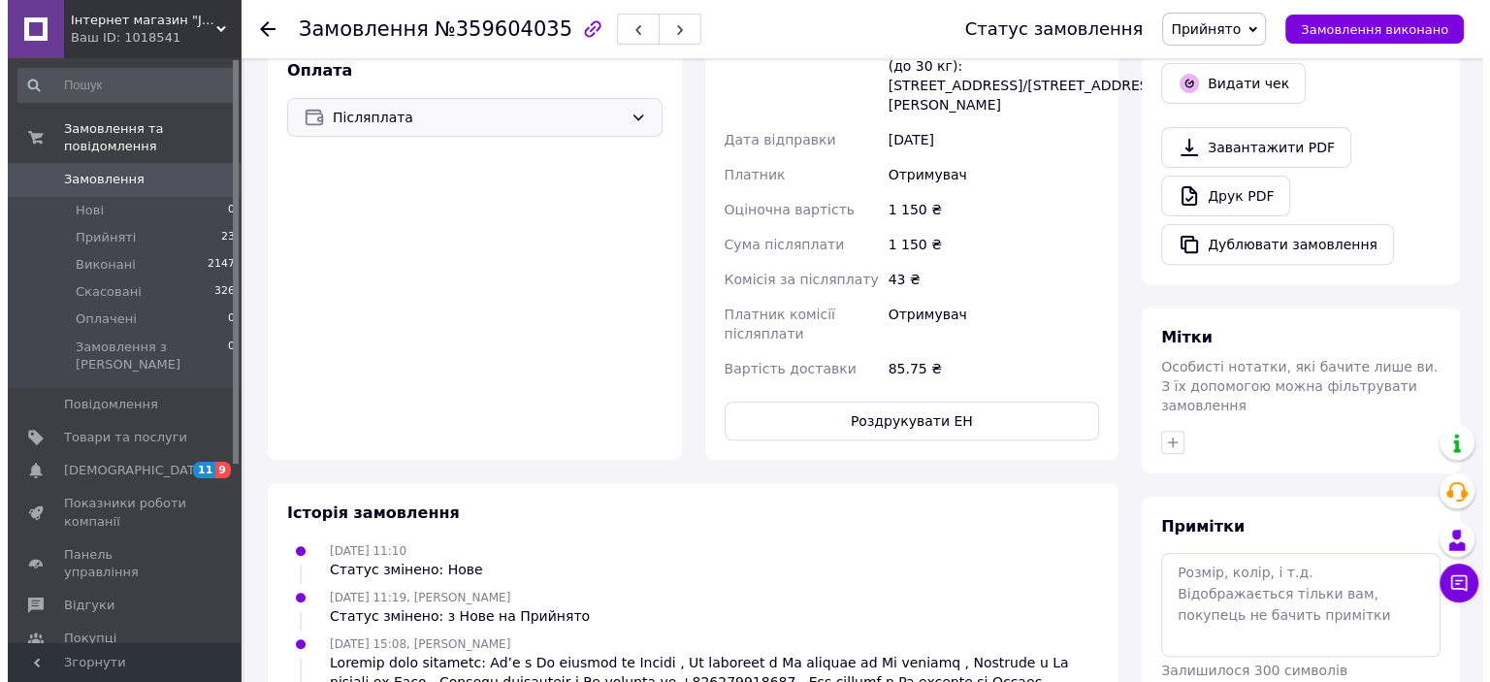
scroll to position [388, 0]
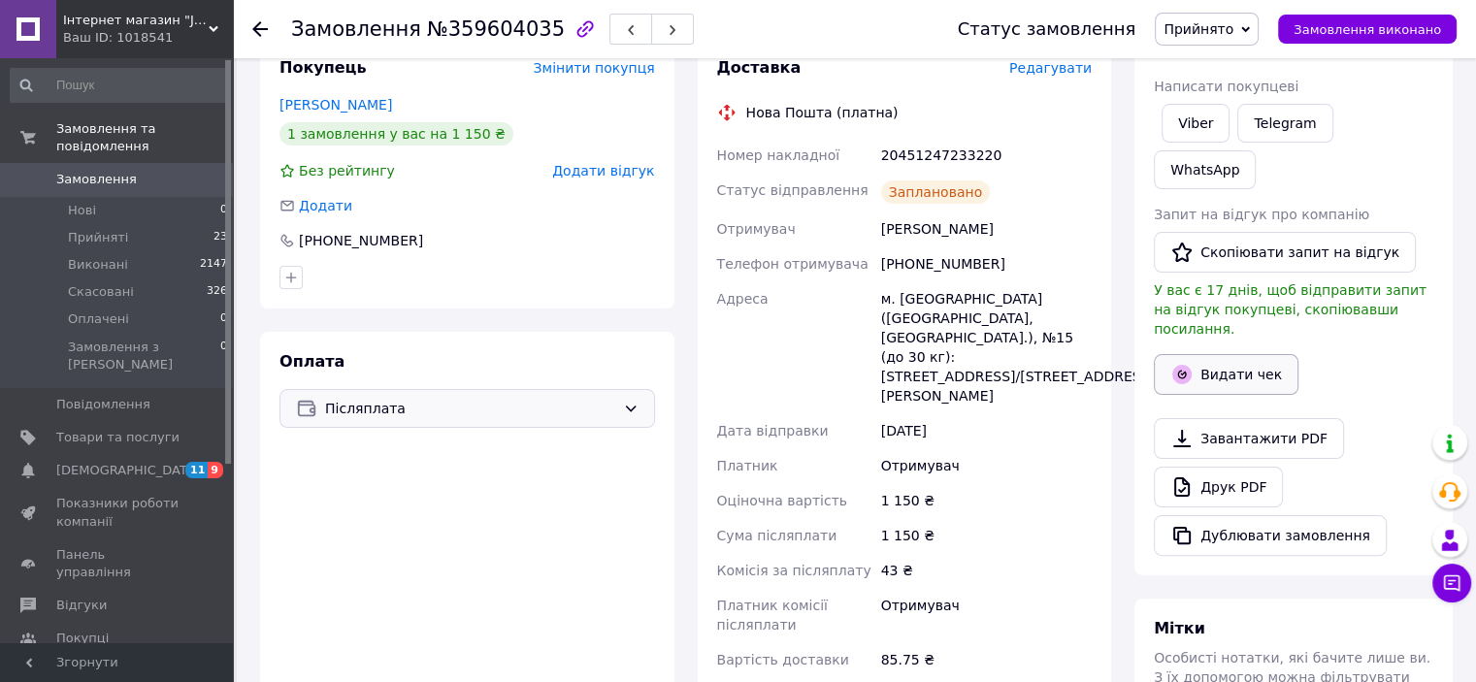
click at [1210, 354] on button "Видати чек" at bounding box center [1226, 374] width 145 height 41
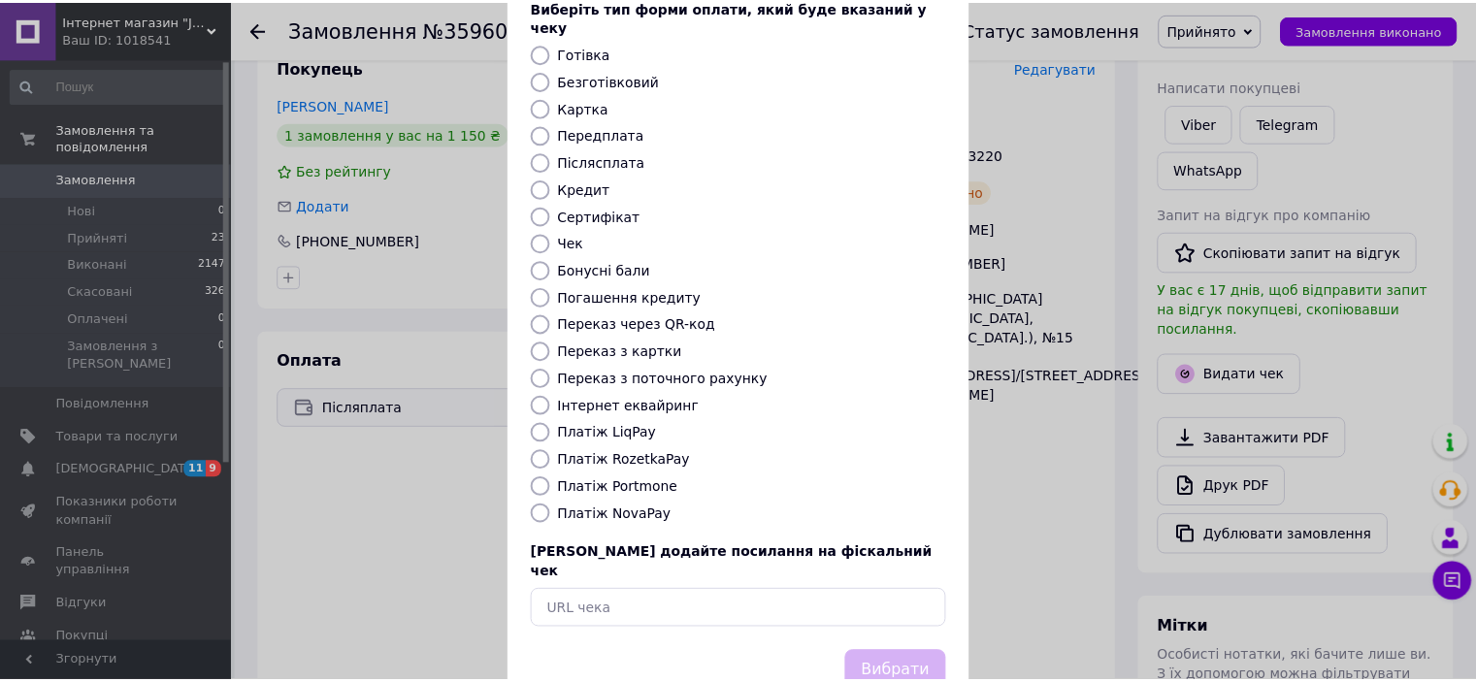
scroll to position [150, 0]
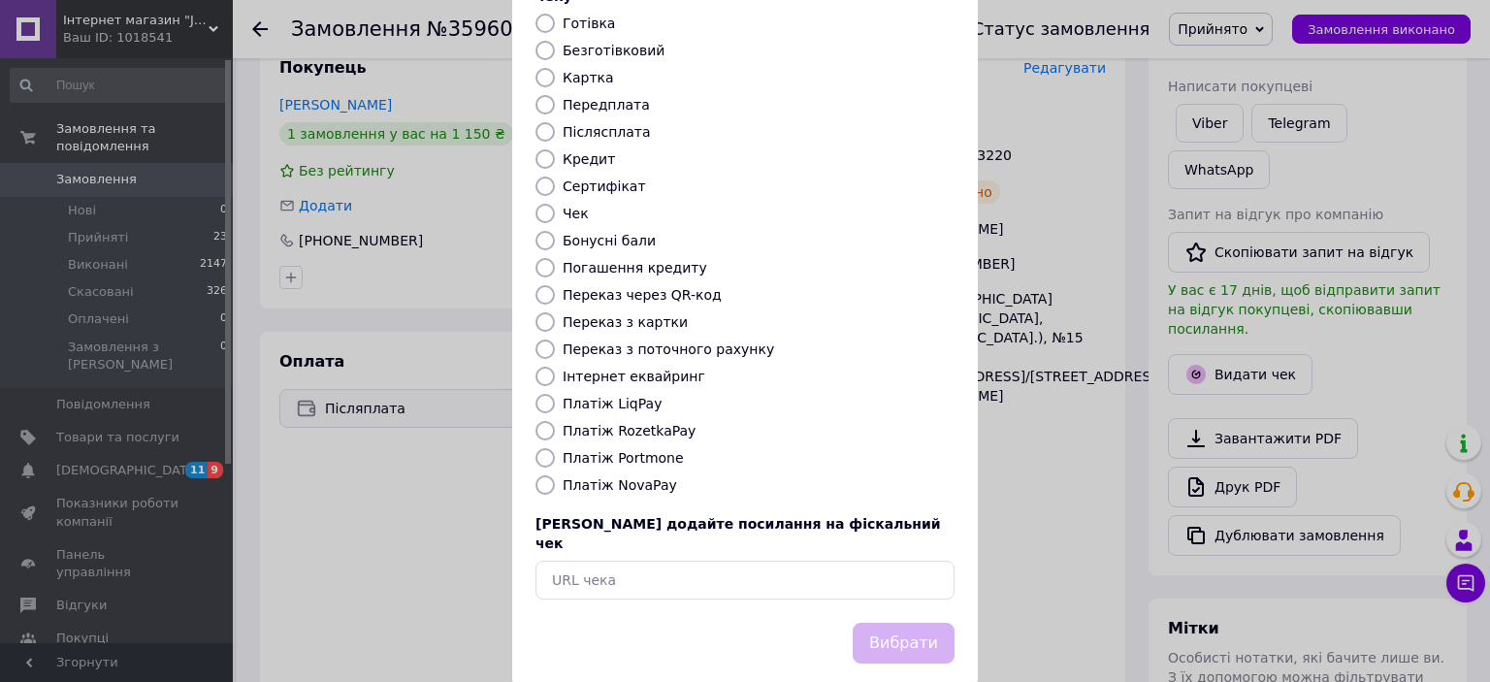
click at [593, 477] on label "Платіж NovaPay" at bounding box center [620, 485] width 114 height 16
click at [555, 475] on input "Платіж NovaPay" at bounding box center [545, 484] width 19 height 19
radio input "true"
click at [897, 623] on button "Вибрати" at bounding box center [904, 644] width 102 height 42
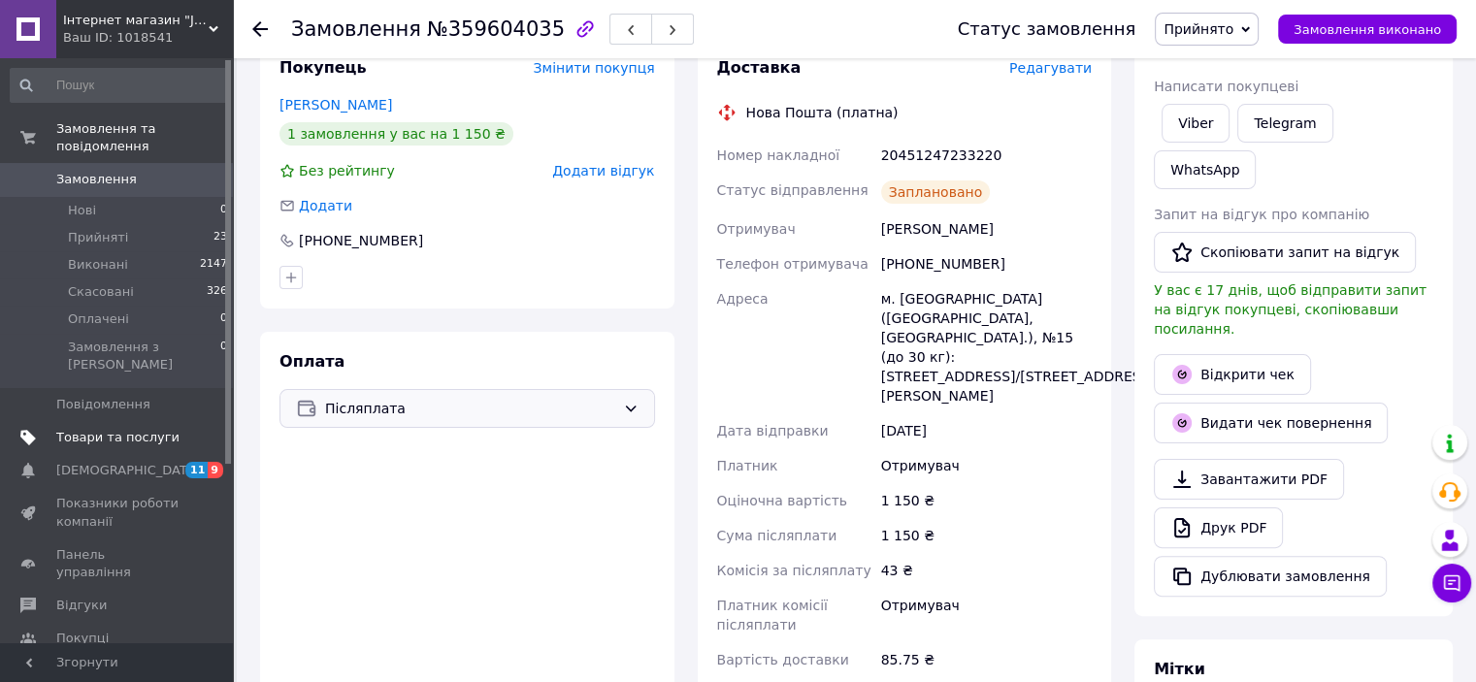
click at [142, 429] on span "Товари та послуги" at bounding box center [117, 437] width 123 height 17
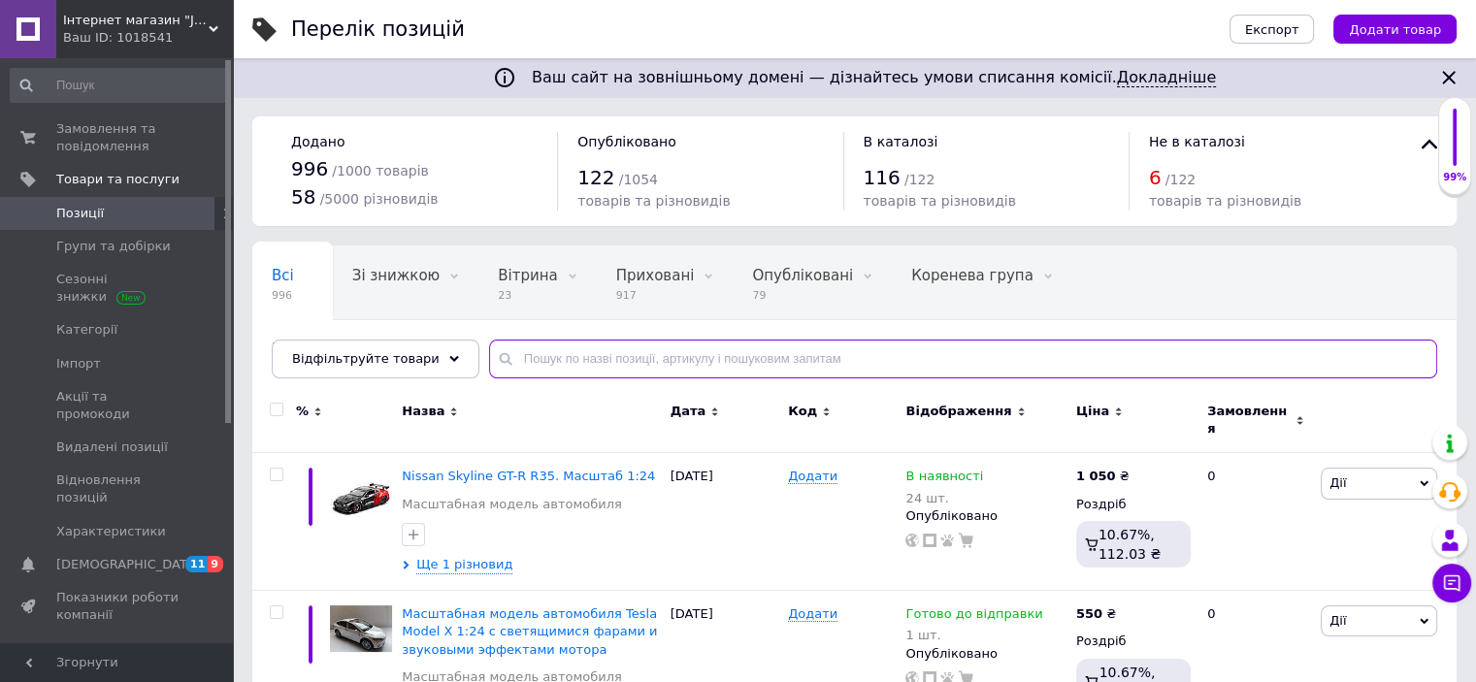
click at [562, 365] on input "text" at bounding box center [963, 359] width 948 height 39
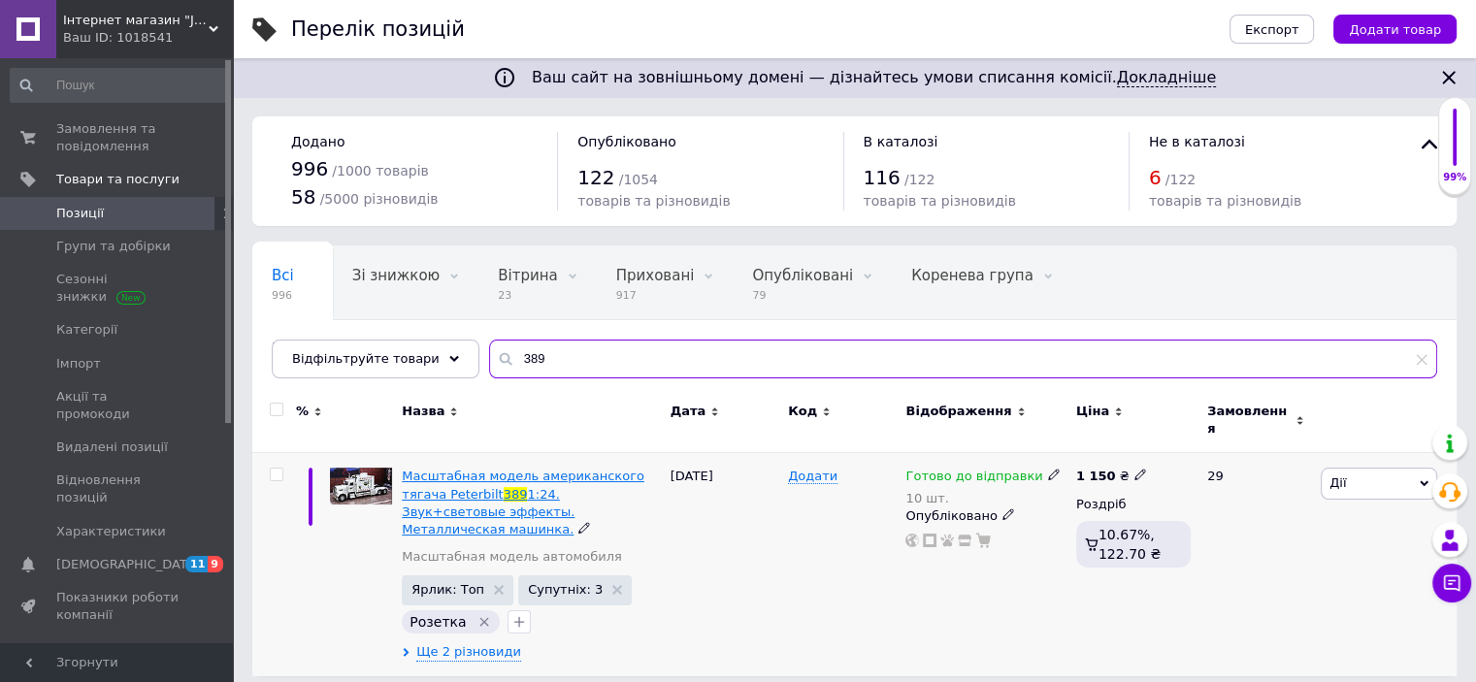
type input "389"
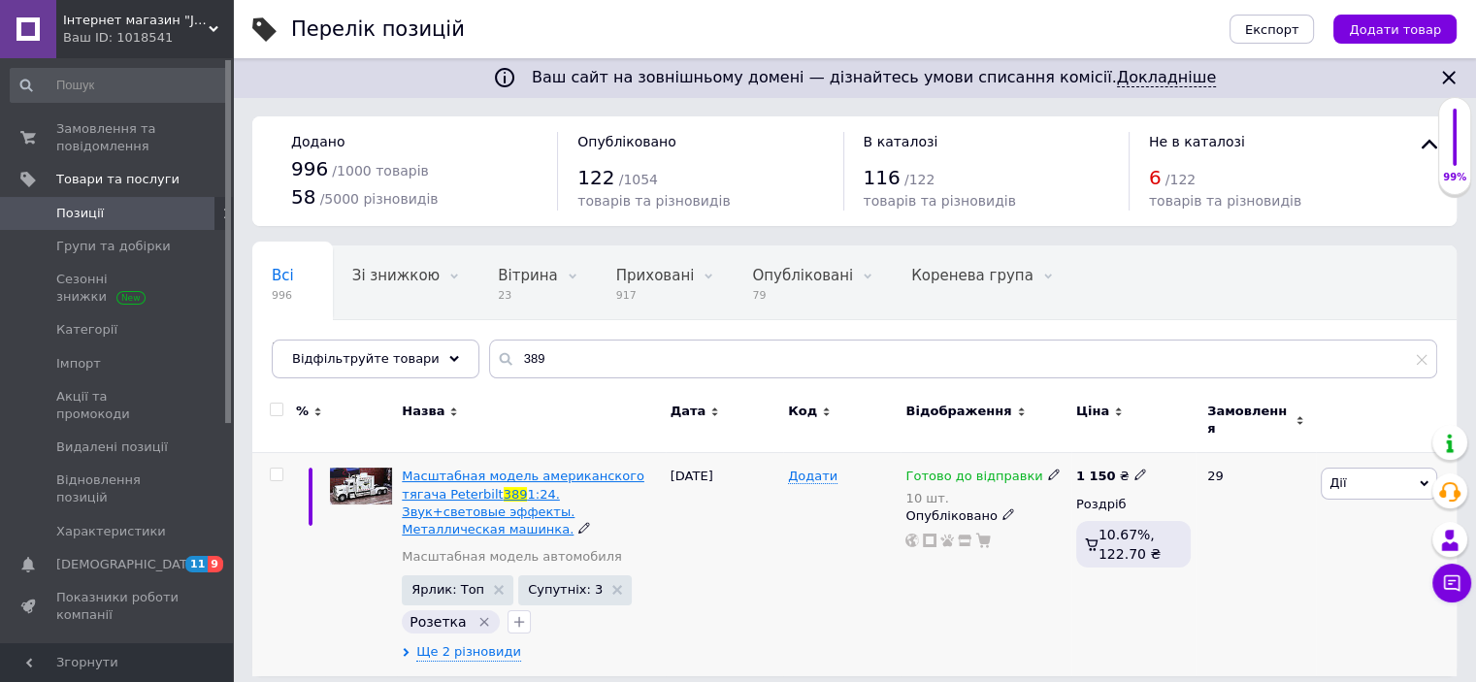
click at [574, 487] on span "1:24. Звук+световые эффекты. Металлическая машинка." at bounding box center [488, 511] width 173 height 49
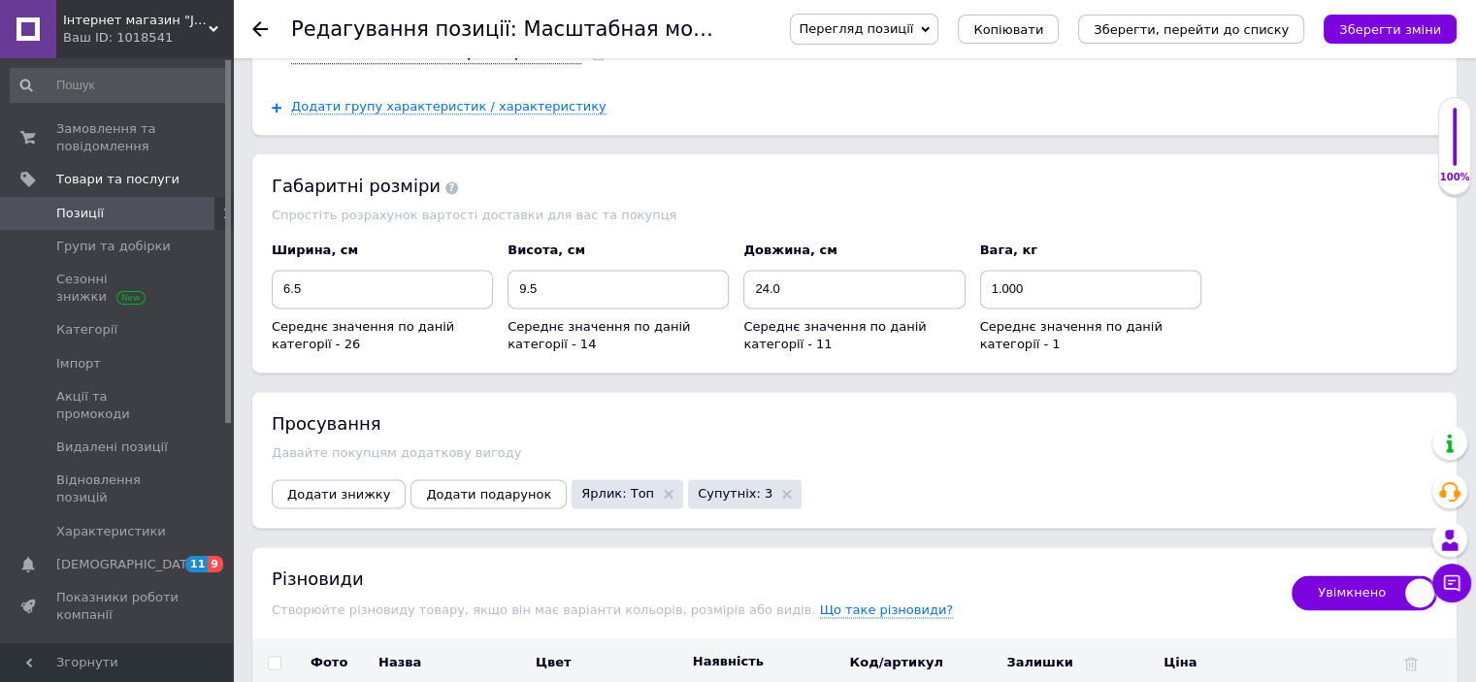
scroll to position [2581, 0]
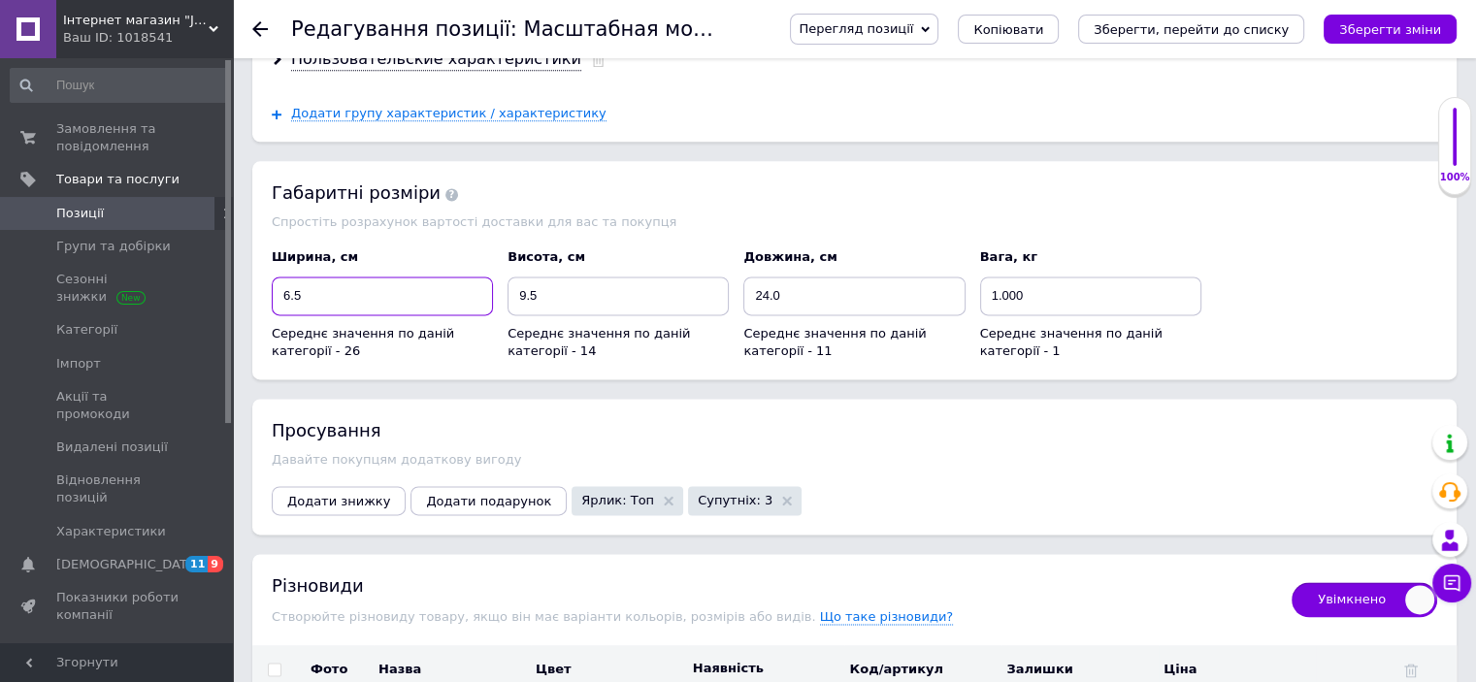
drag, startPoint x: 371, startPoint y: 274, endPoint x: 267, endPoint y: 275, distance: 103.8
click at [267, 275] on div "Ширина, см 6.5 Середнє значення по даній категорії - 26" at bounding box center [383, 305] width 236 height 126
type input "13"
type input "32"
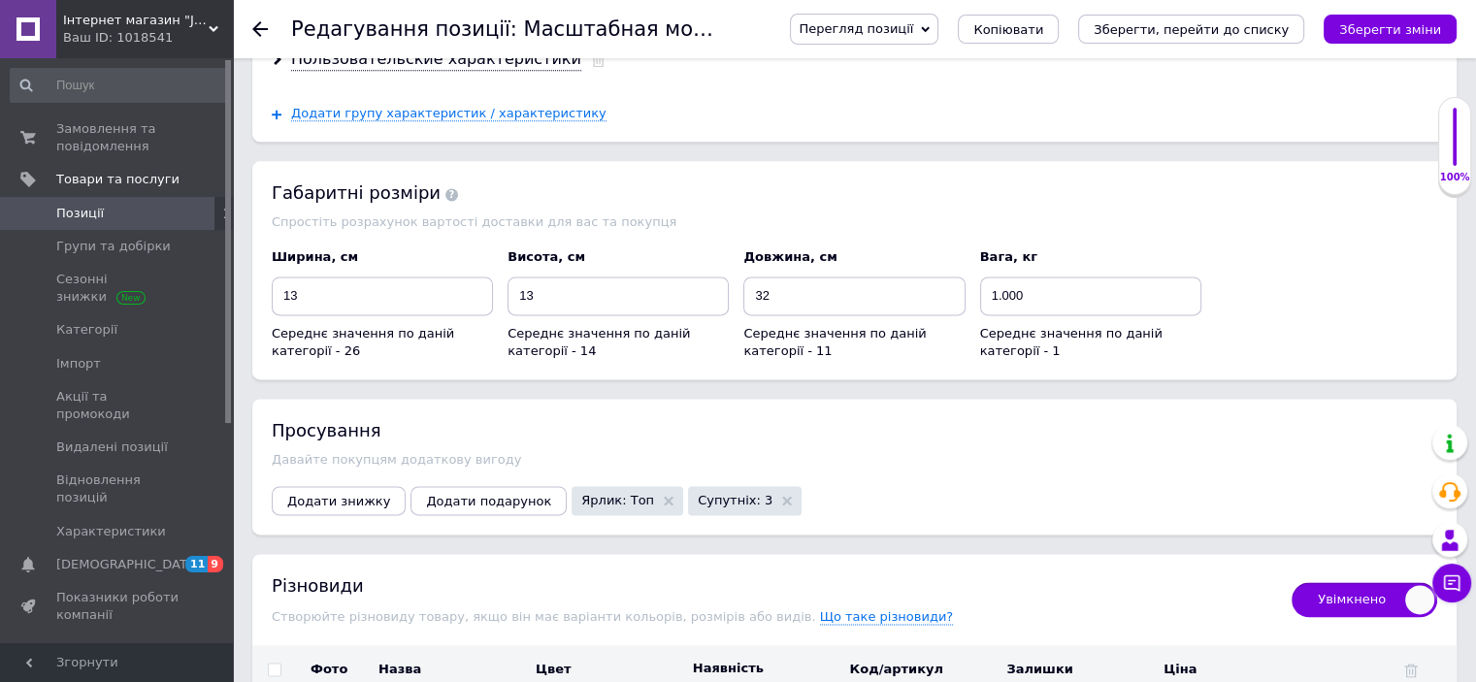
click at [1217, 242] on div "Ширина, см 13 Середнє значення по даній категорії - 26 Висота, см 13 Середнє зн…" at bounding box center [855, 305] width 1180 height 126
click at [1384, 37] on icon "Зберегти зміни" at bounding box center [1390, 29] width 102 height 15
click at [101, 143] on span "Замовлення та повідомлення" at bounding box center [117, 137] width 123 height 35
